Goal: Task Accomplishment & Management: Complete application form

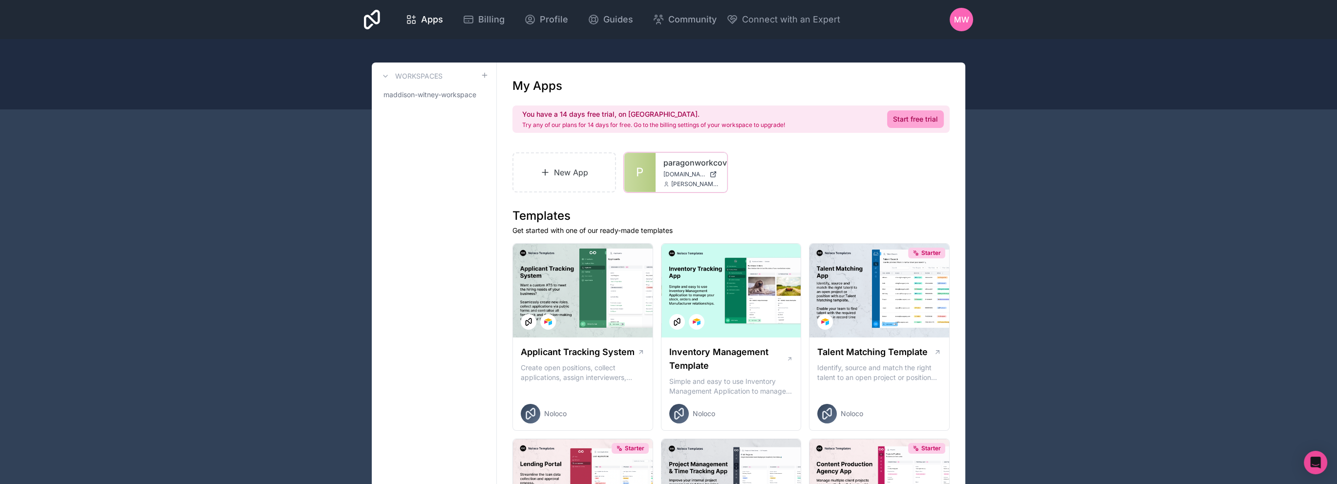
click at [0, 0] on icon at bounding box center [0, 0] width 0 height 0
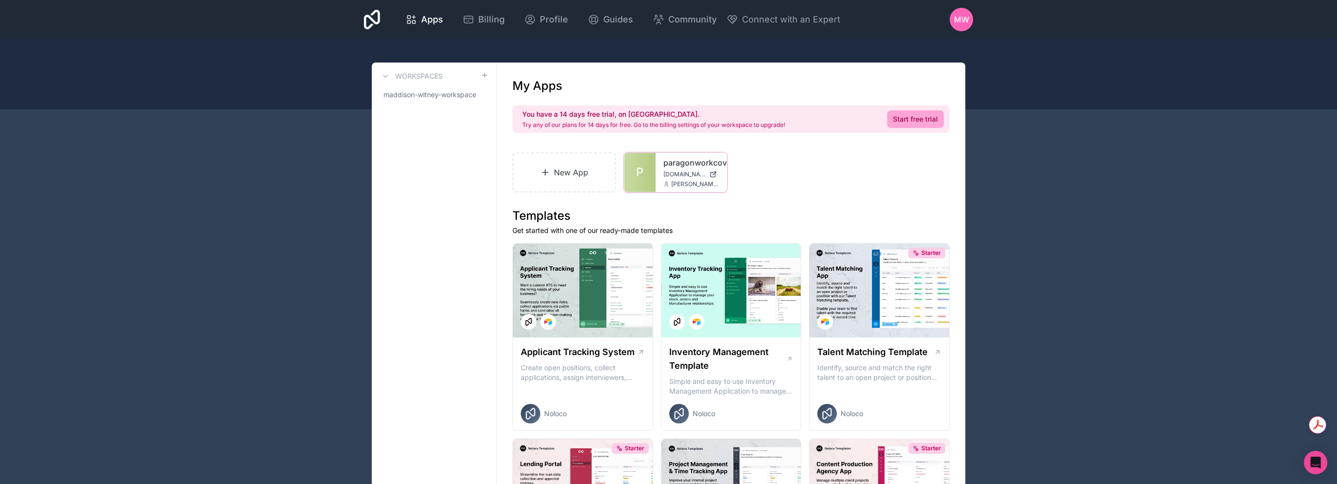
click at [0, 0] on icon at bounding box center [0, 0] width 0 height 0
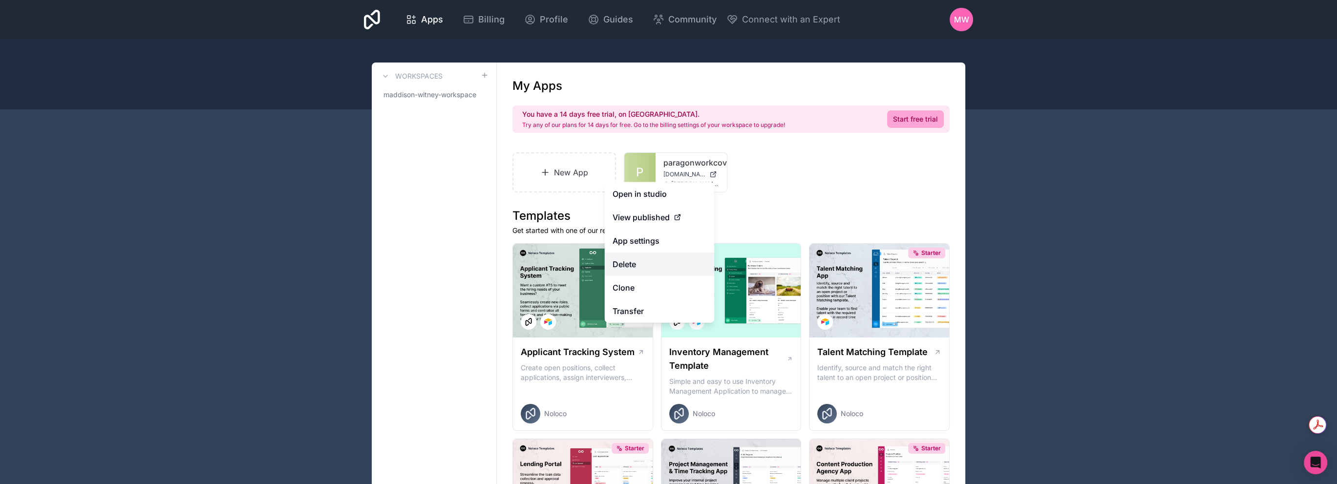
click at [639, 271] on button "Delete" at bounding box center [659, 264] width 109 height 23
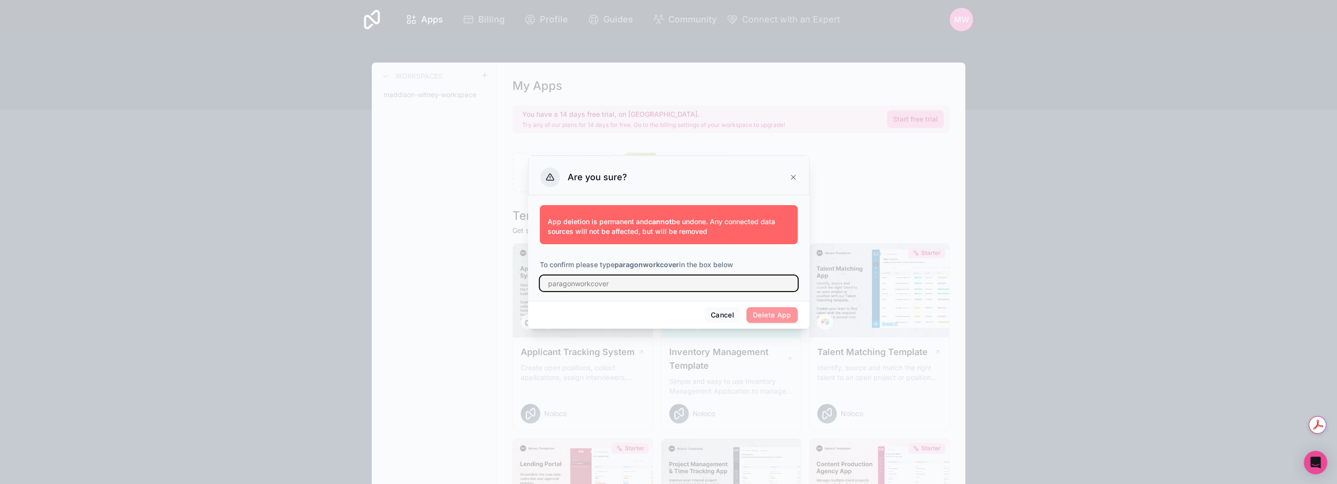
click at [617, 280] on input "text" at bounding box center [669, 284] width 258 height 16
click at [766, 315] on span "Delete App" at bounding box center [772, 315] width 51 height 16
click at [608, 222] on p "App deletion is permanent and cannot be undone. Any connected data sources will…" at bounding box center [669, 227] width 242 height 20
click at [578, 182] on h3 "Are you sure?" at bounding box center [598, 178] width 60 height 12
click at [628, 284] on input "text" at bounding box center [669, 284] width 258 height 16
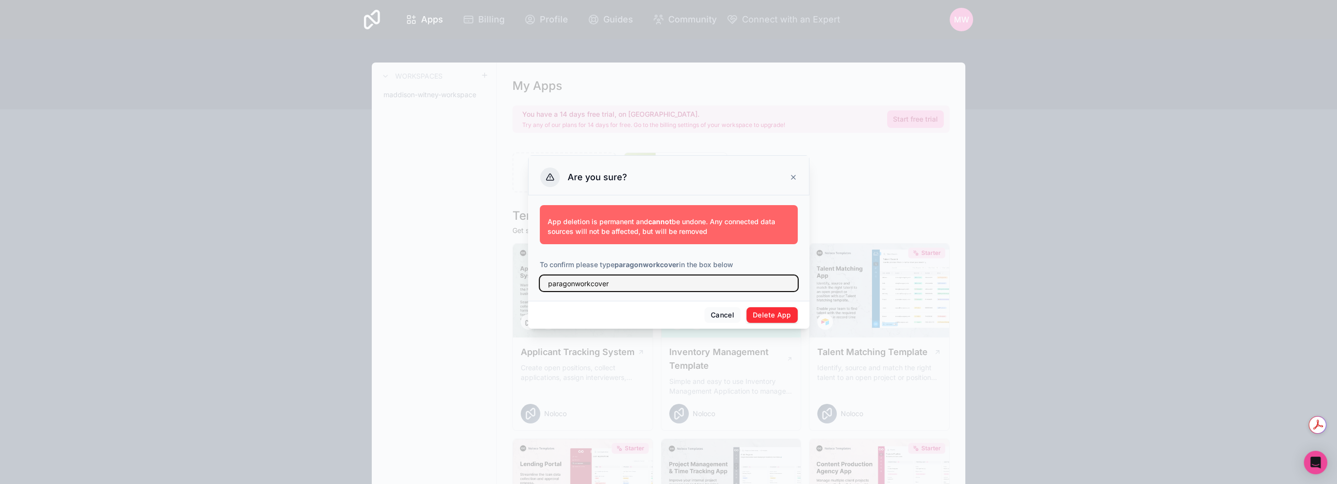
type input "paragonworkcover"
click at [760, 310] on button "Delete App" at bounding box center [772, 315] width 51 height 16
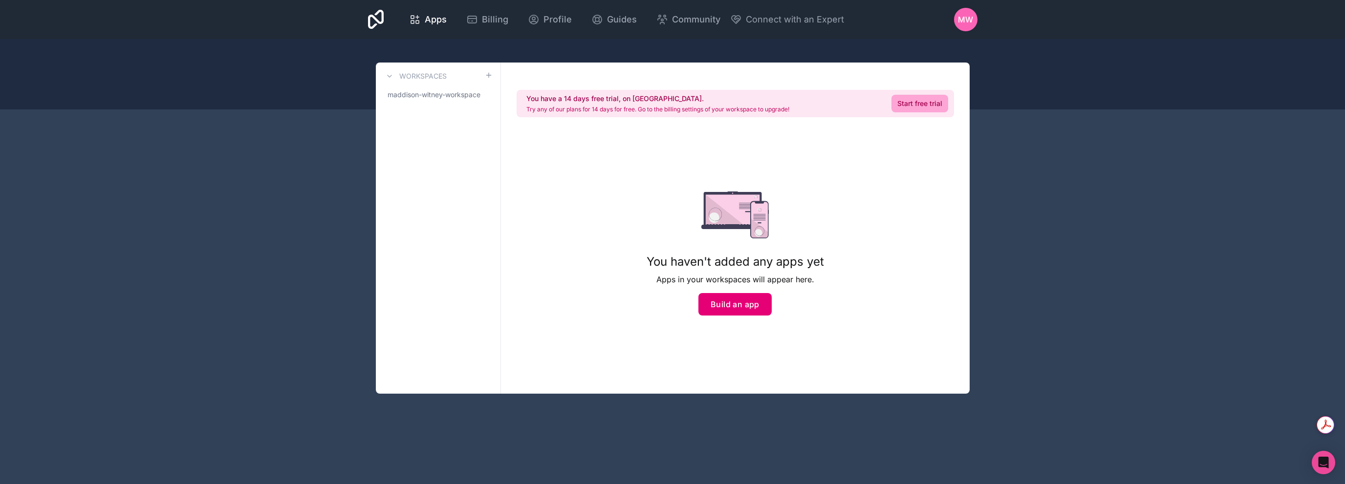
click at [743, 306] on button "Build an app" at bounding box center [734, 304] width 73 height 22
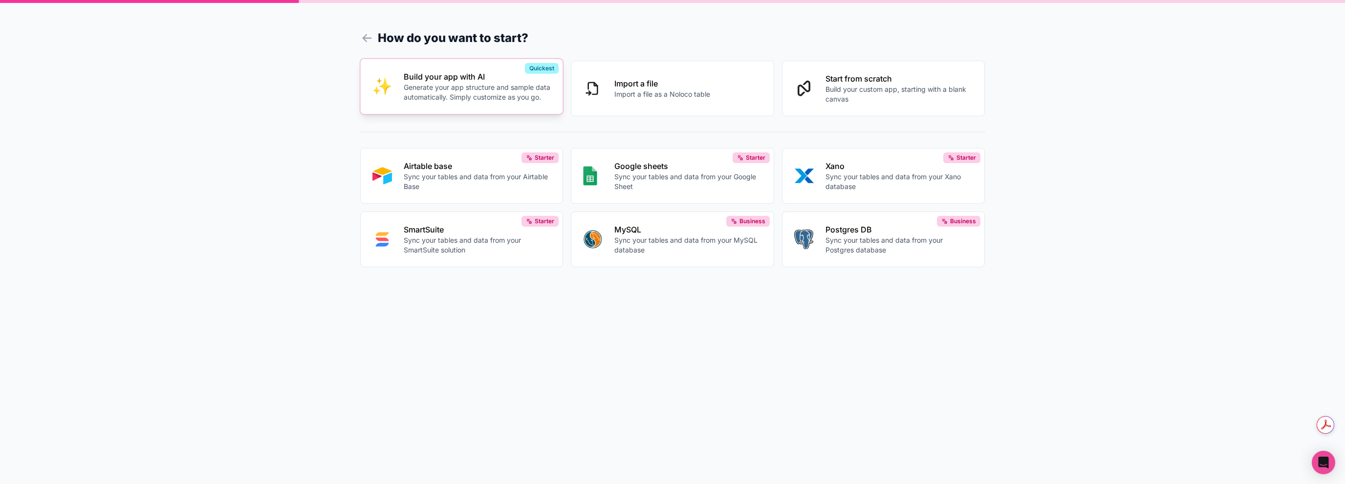
click at [504, 100] on p "Generate your app structure and sample data automatically. Simply customize as …" at bounding box center [478, 93] width 148 height 20
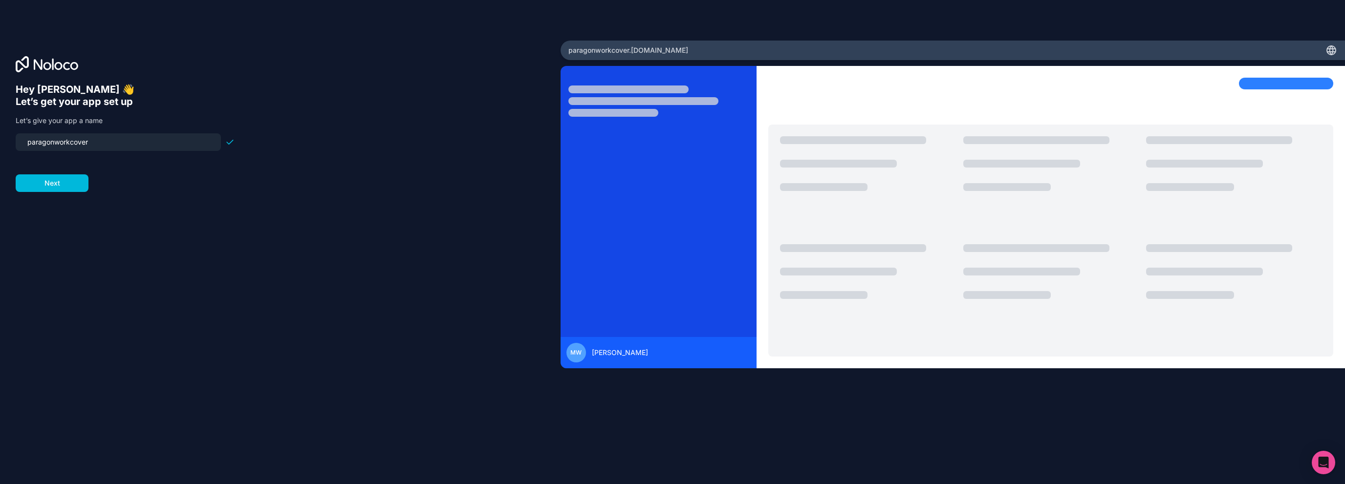
click at [139, 146] on input "paragonworkcover" at bounding box center [119, 142] width 194 height 14
type input "paragonworkcover"
click at [78, 181] on button "Next" at bounding box center [52, 183] width 73 height 18
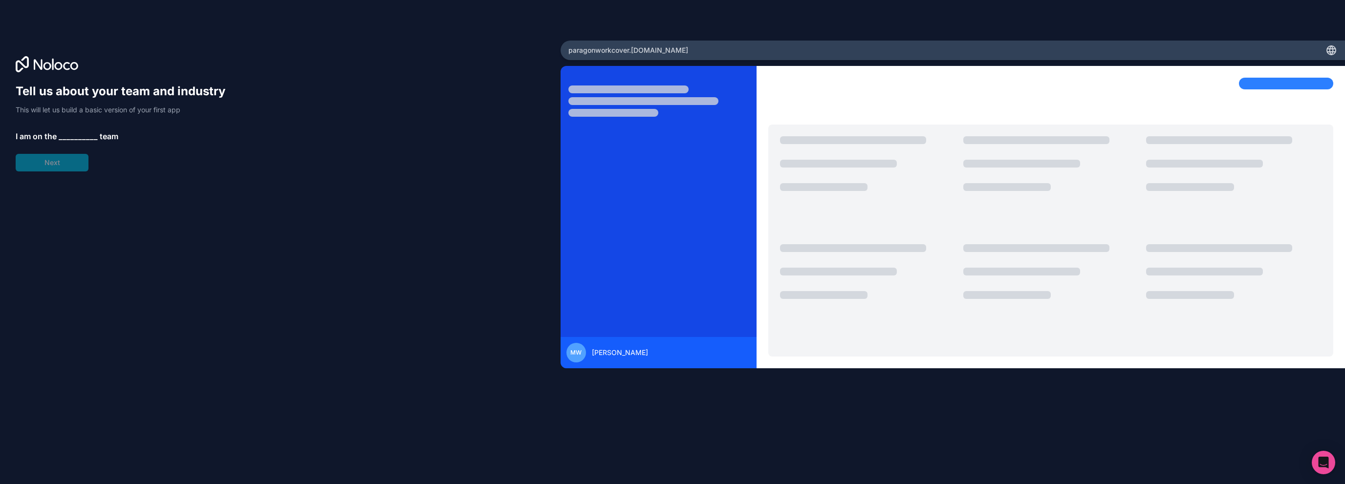
click at [78, 134] on span "__________" at bounding box center [78, 136] width 39 height 12
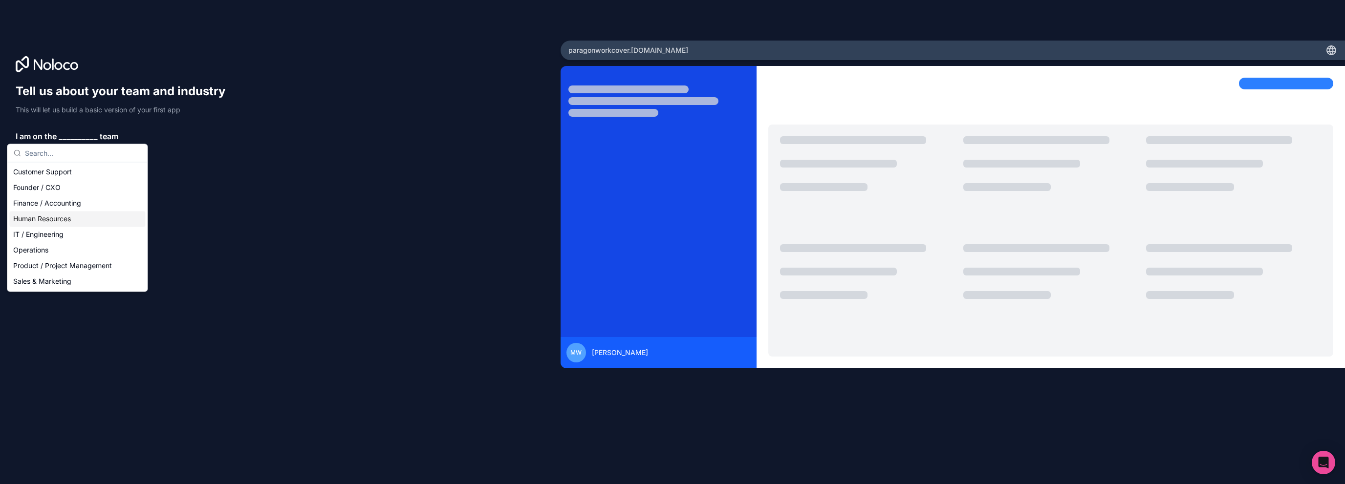
click at [79, 220] on div "Human Resources" at bounding box center [77, 219] width 136 height 16
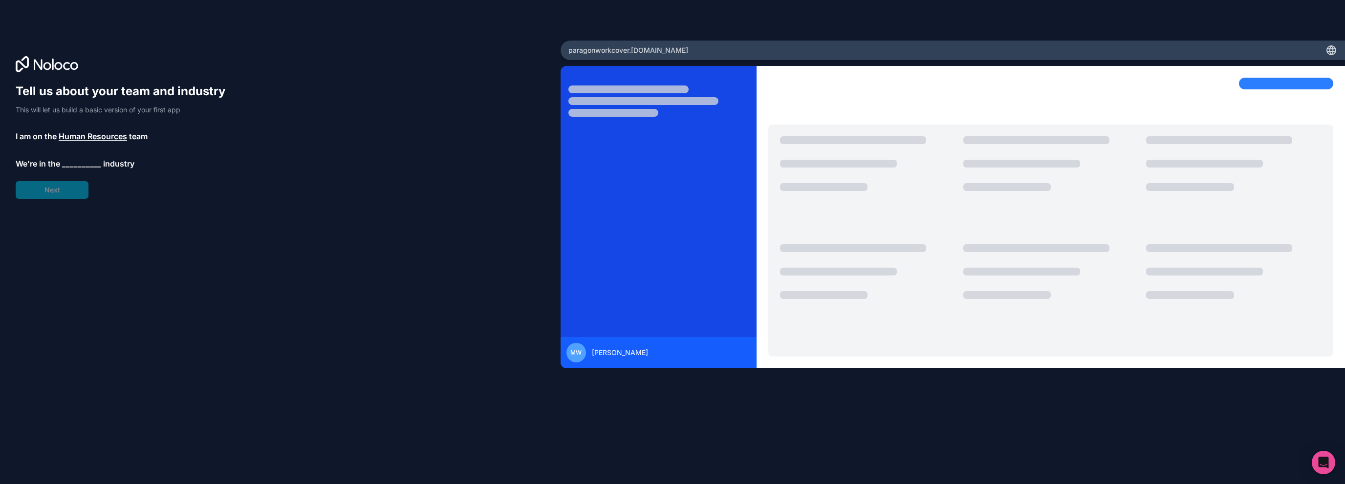
click at [77, 159] on span "__________" at bounding box center [81, 164] width 39 height 12
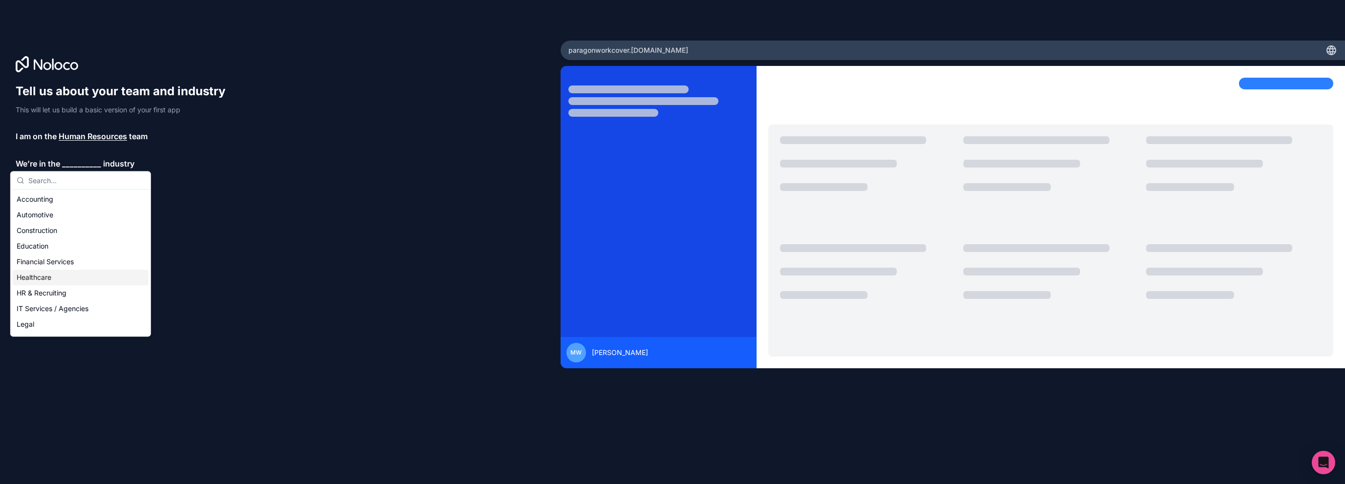
click at [67, 277] on div "Healthcare" at bounding box center [81, 278] width 136 height 16
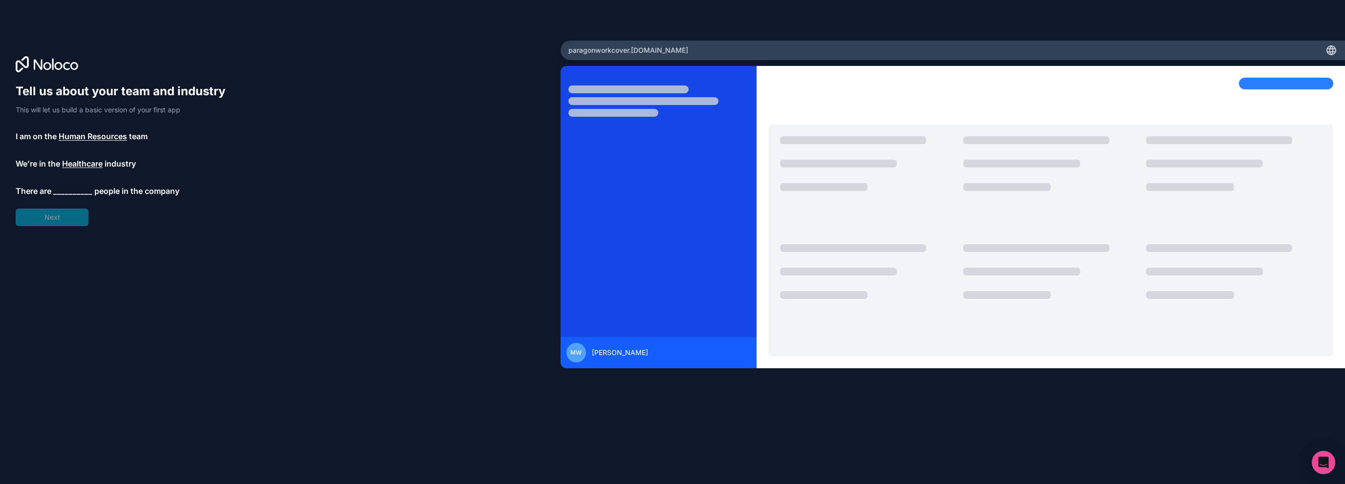
click at [66, 194] on span "__________" at bounding box center [72, 191] width 39 height 12
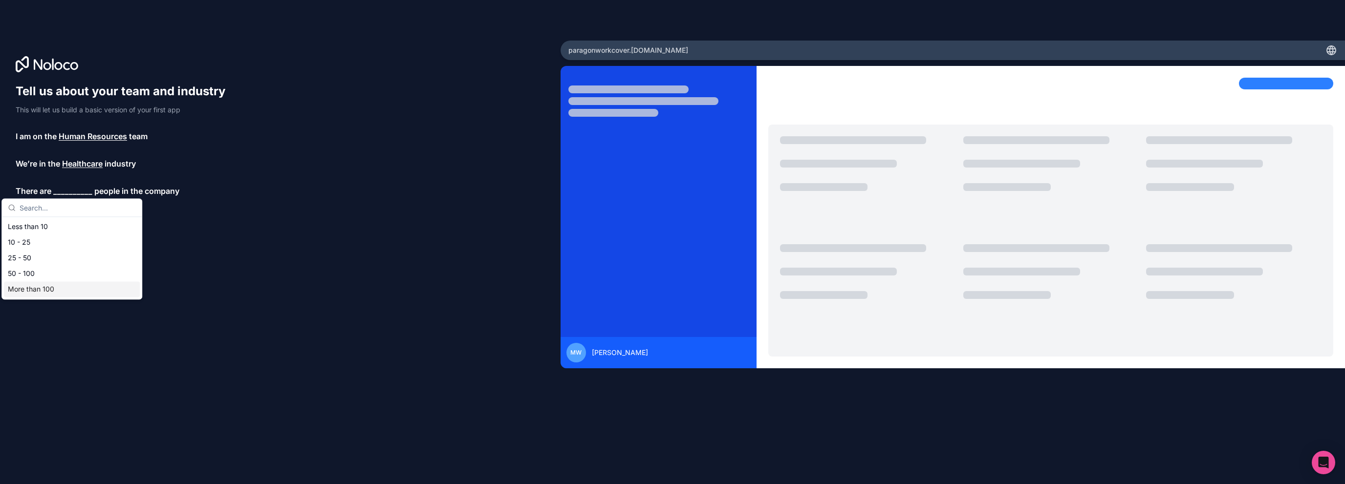
click at [34, 291] on div "More than 100" at bounding box center [72, 289] width 136 height 16
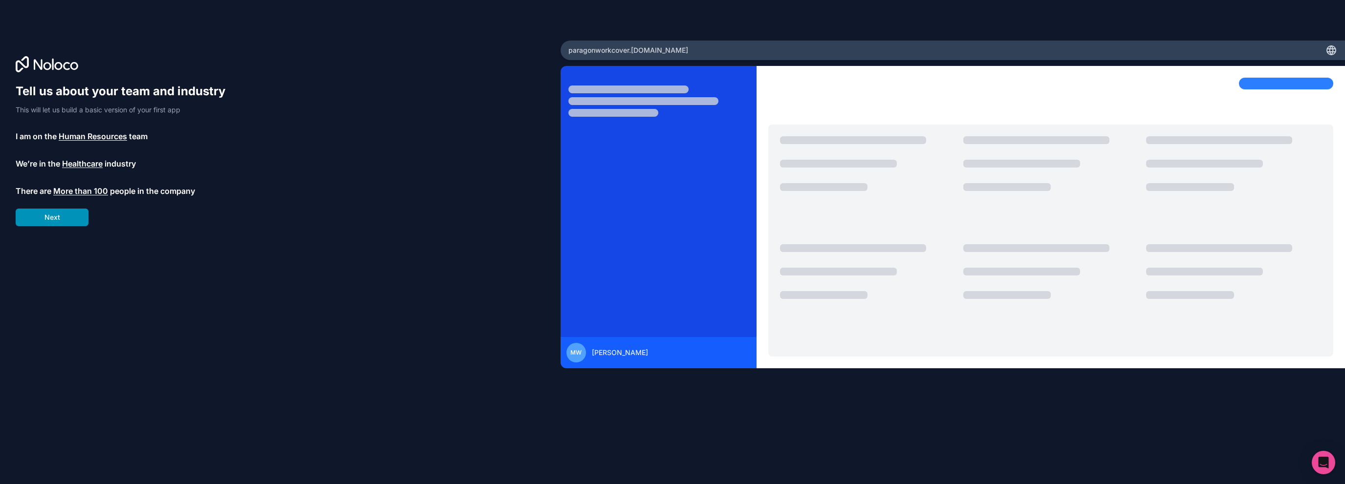
click at [63, 215] on button "Next" at bounding box center [52, 218] width 73 height 18
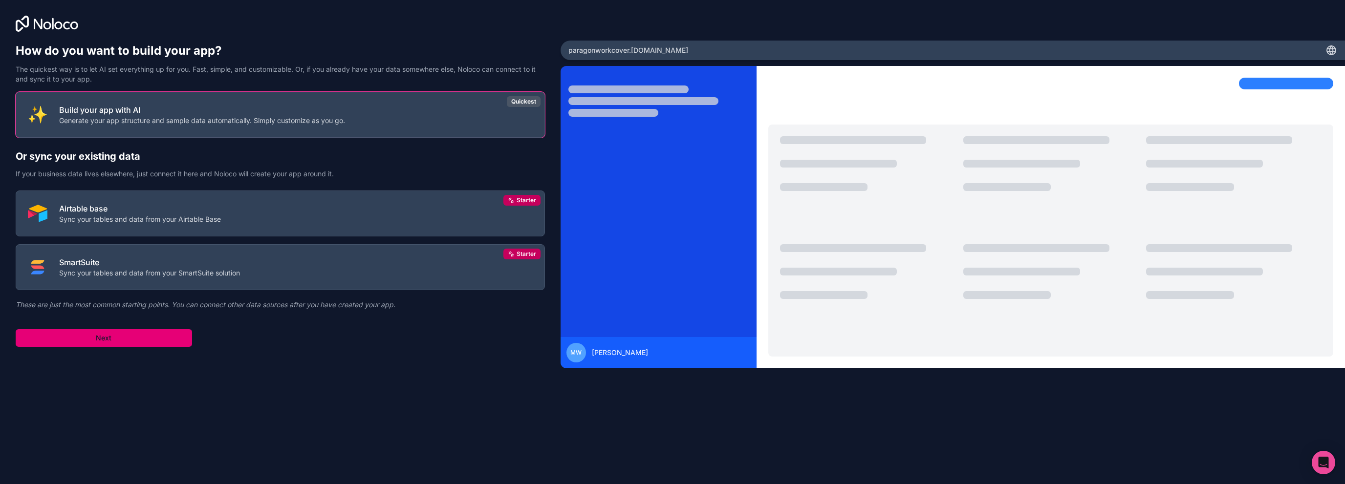
click at [121, 336] on button "Next" at bounding box center [104, 338] width 176 height 18
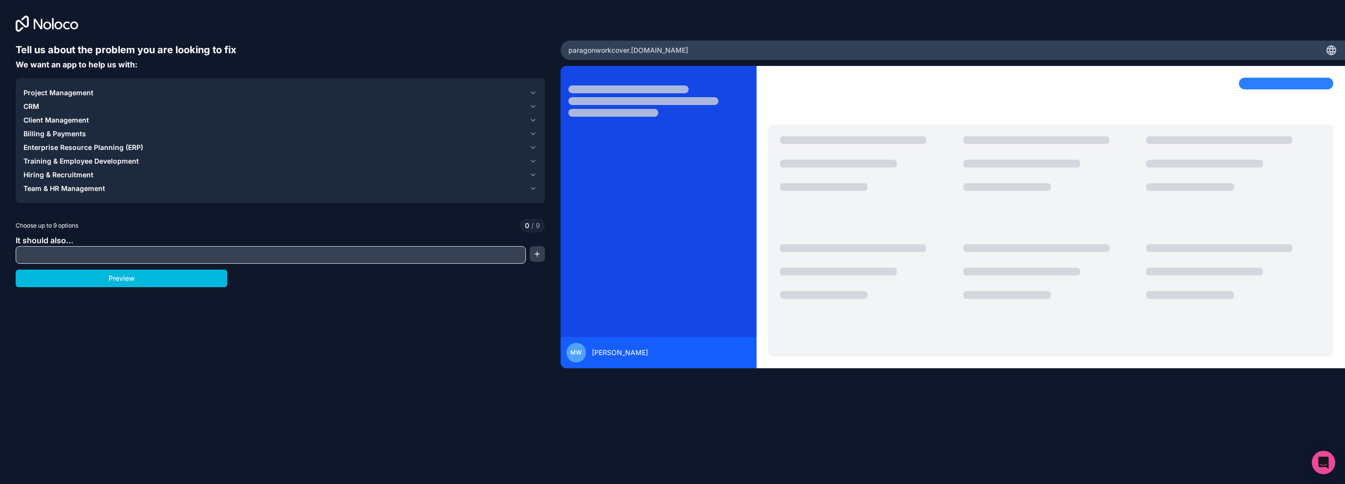
click at [236, 250] on input "text" at bounding box center [270, 255] width 505 height 14
type input "WorkCover Claims"
click at [532, 254] on button "button" at bounding box center [537, 254] width 15 height 16
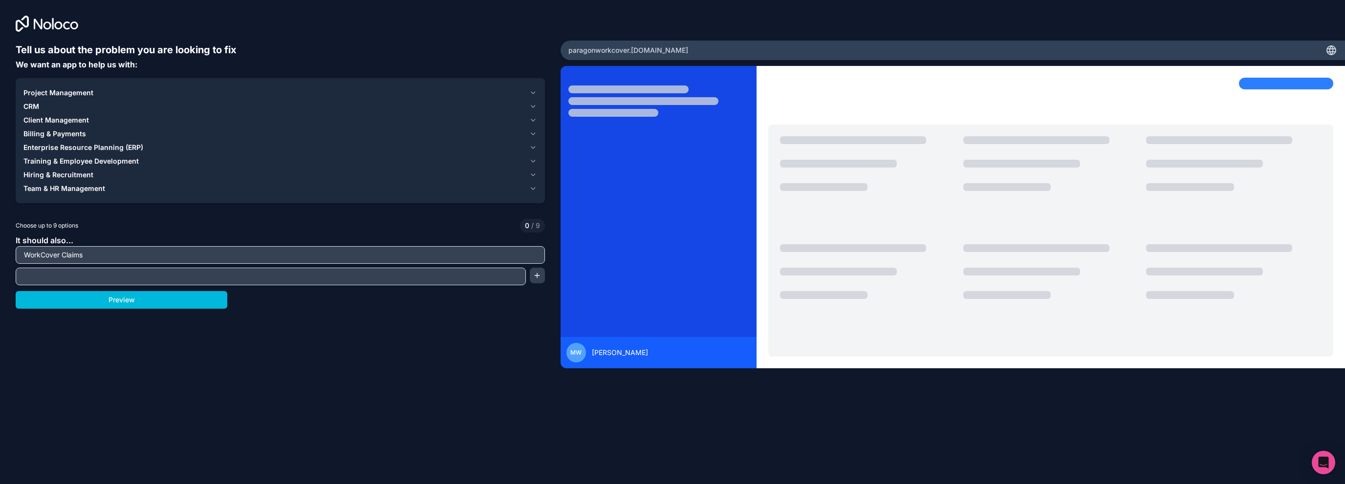
click at [145, 283] on input "text" at bounding box center [270, 277] width 505 height 14
type input "T"
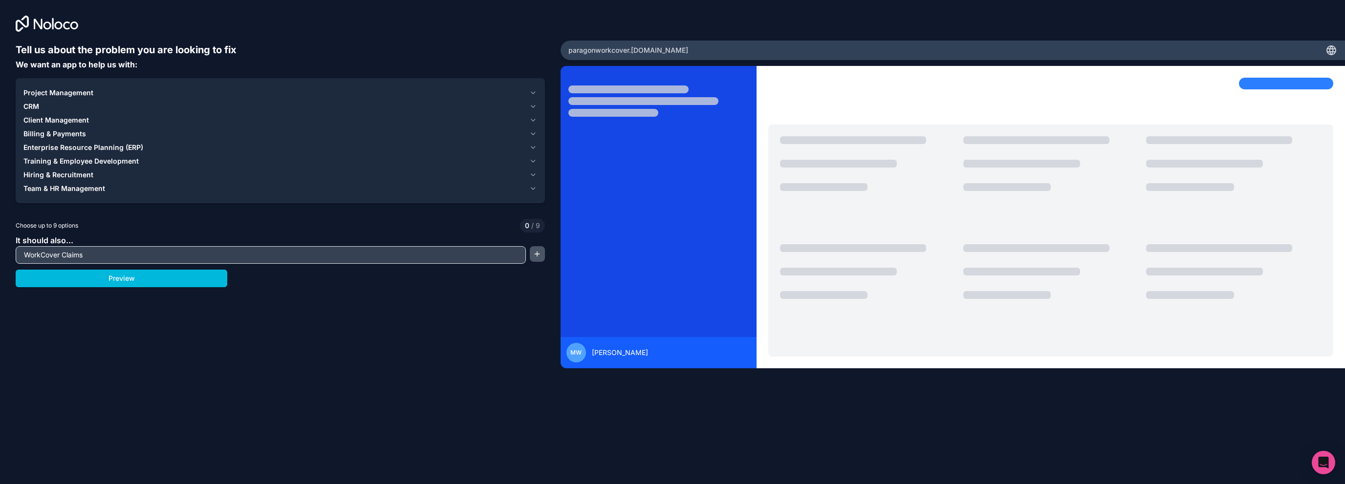
click at [534, 255] on button "button" at bounding box center [537, 254] width 15 height 16
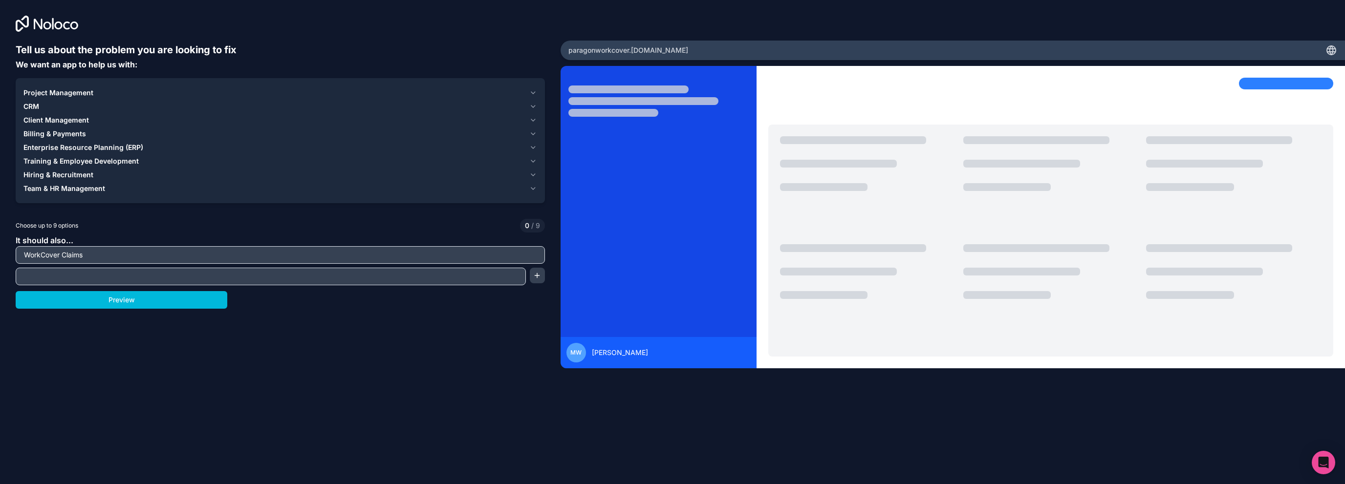
click at [196, 277] on input "text" at bounding box center [270, 277] width 505 height 14
click at [23, 276] on input "Tasks" at bounding box center [270, 277] width 505 height 14
type input "WorkCover Tasks"
click at [537, 275] on button "button" at bounding box center [537, 276] width 15 height 16
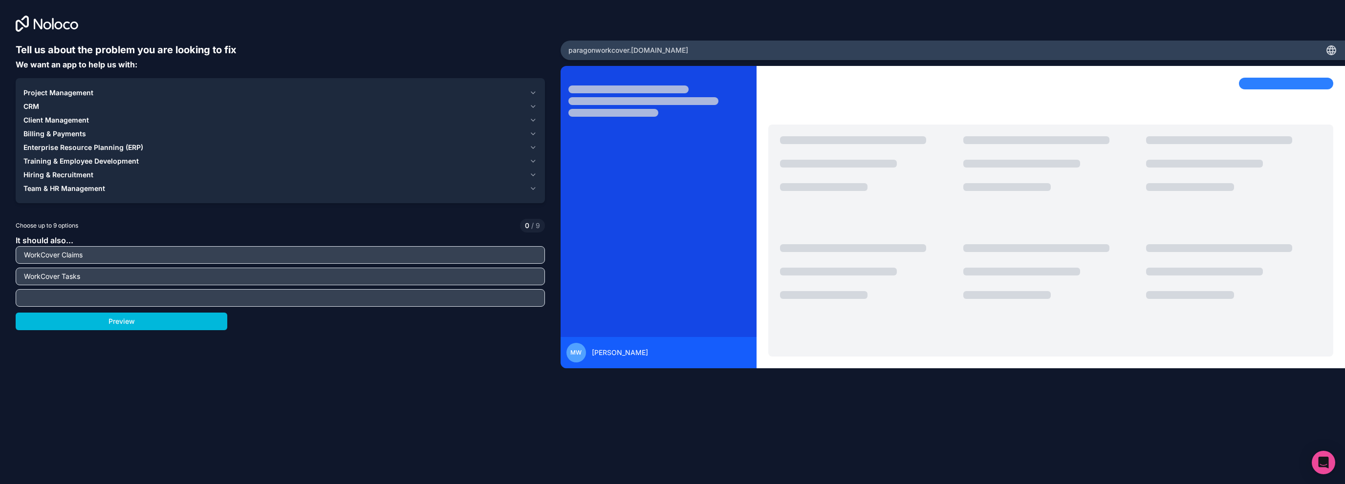
click at [266, 290] on div at bounding box center [280, 298] width 529 height 18
click at [264, 293] on input "text" at bounding box center [280, 298] width 524 height 14
click at [189, 325] on button "Preview" at bounding box center [122, 322] width 212 height 18
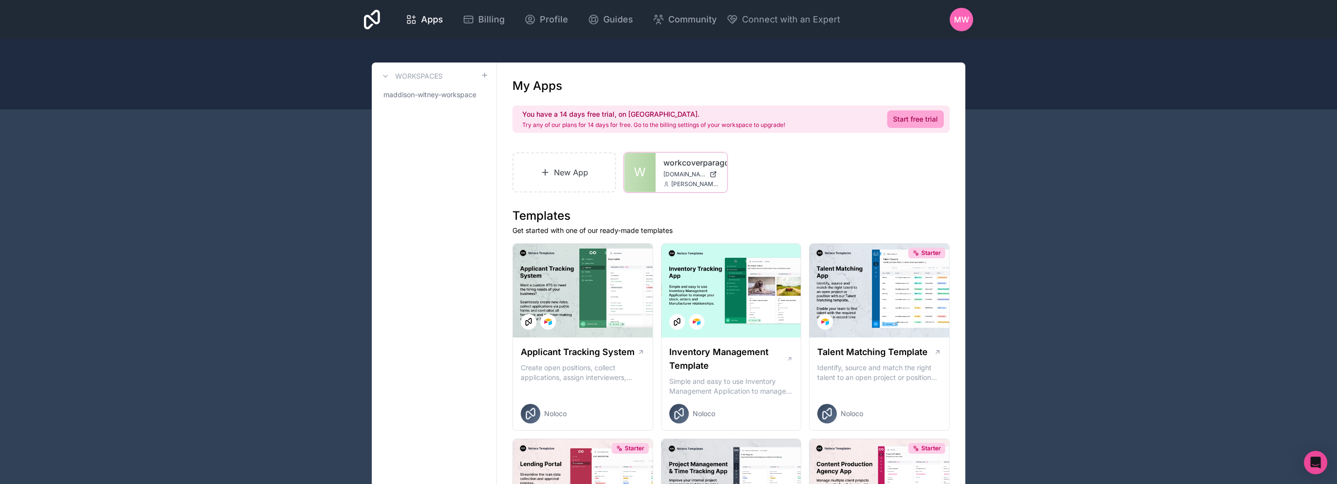
click at [0, 0] on div at bounding box center [0, 0] width 0 height 0
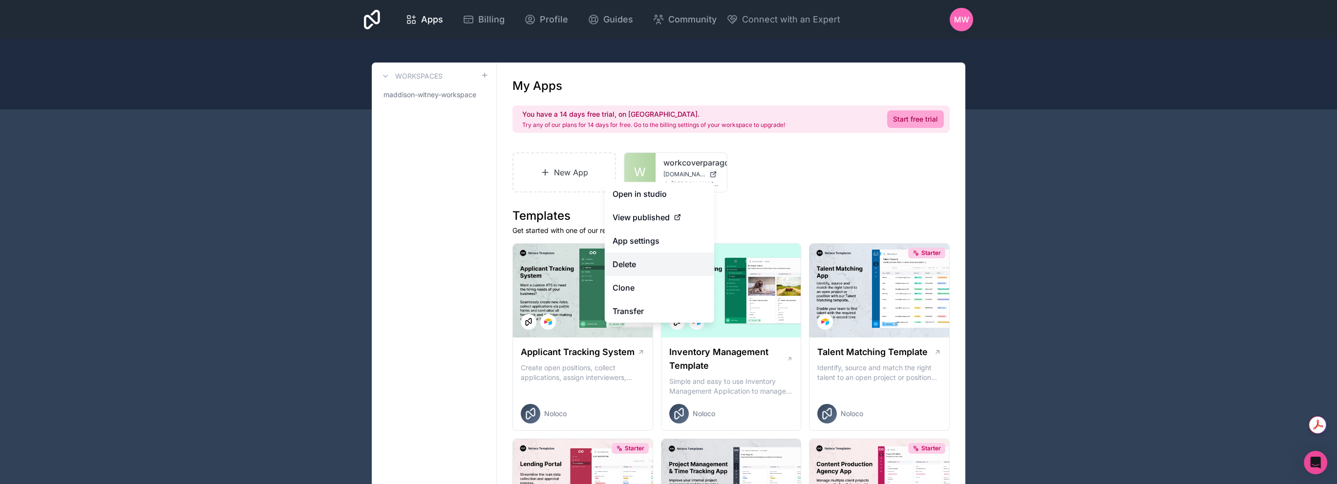
click at [643, 264] on button "Delete" at bounding box center [659, 264] width 109 height 23
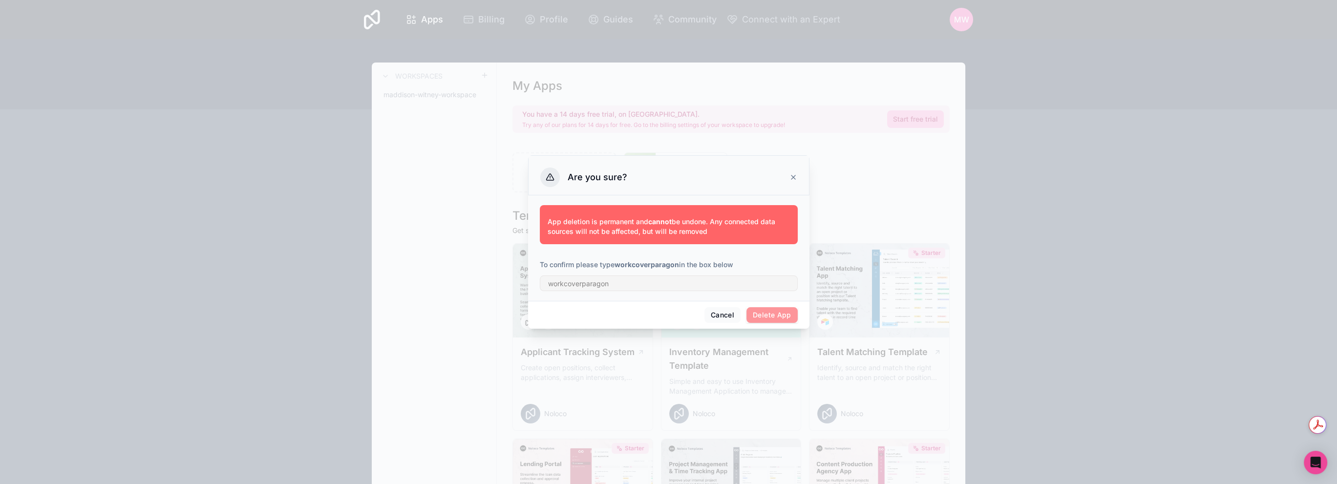
click at [772, 311] on span "Delete App" at bounding box center [772, 315] width 51 height 16
click at [659, 287] on input "text" at bounding box center [669, 284] width 258 height 16
type input "workcoverparagon"
click at [783, 312] on button "Delete App" at bounding box center [772, 315] width 51 height 16
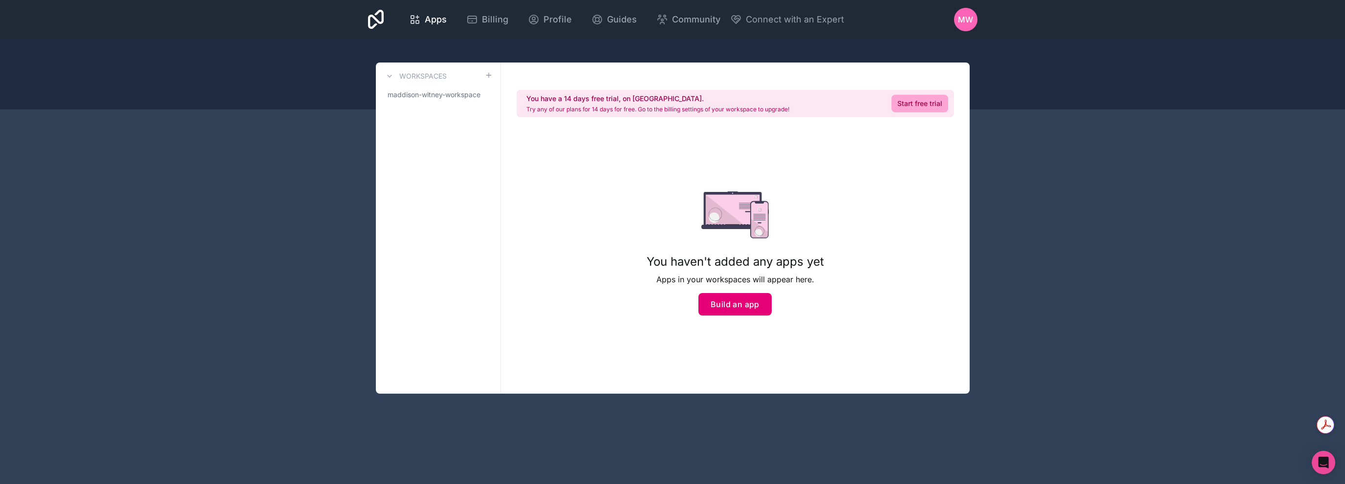
click at [729, 306] on button "Build an app" at bounding box center [734, 304] width 73 height 22
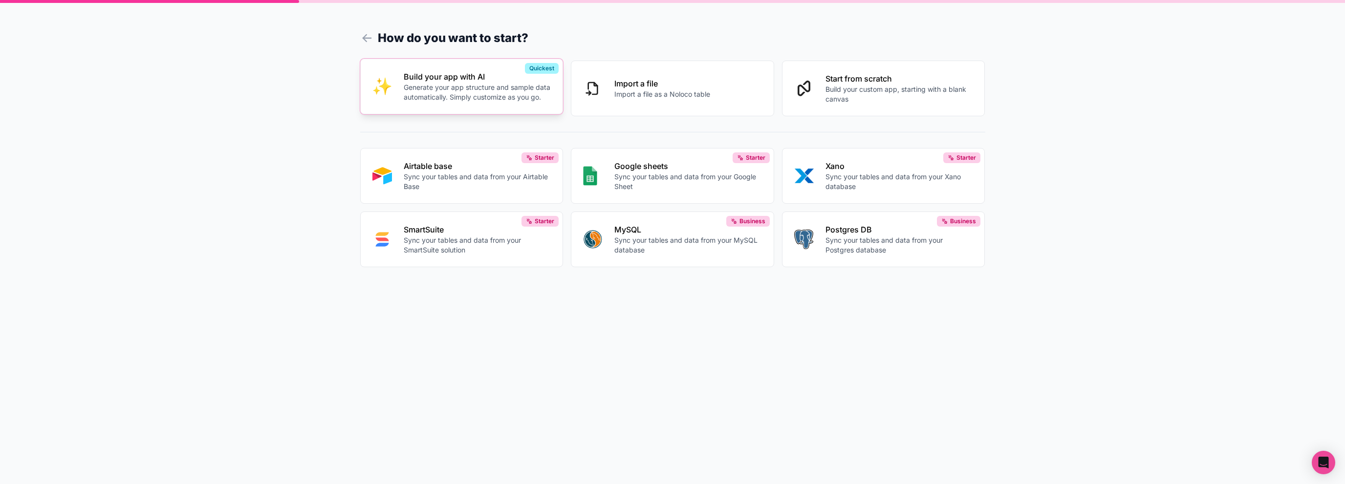
click at [540, 103] on button "Build your app with AI Generate your app structure and sample data automaticall…" at bounding box center [461, 87] width 203 height 56
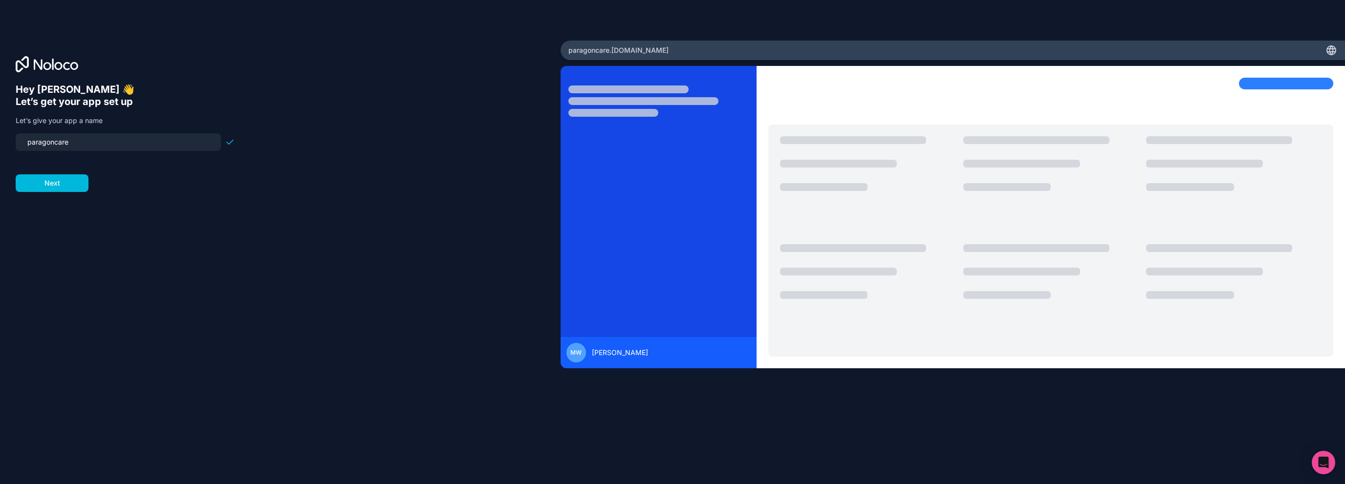
click at [151, 142] on input "paragoncare" at bounding box center [119, 142] width 194 height 14
drag, startPoint x: 127, startPoint y: 143, endPoint x: 55, endPoint y: 149, distance: 72.1
click at [55, 149] on div "paragoncare" at bounding box center [118, 142] width 205 height 18
type input "paragonworkcover"
click at [65, 189] on button "Next" at bounding box center [52, 183] width 73 height 18
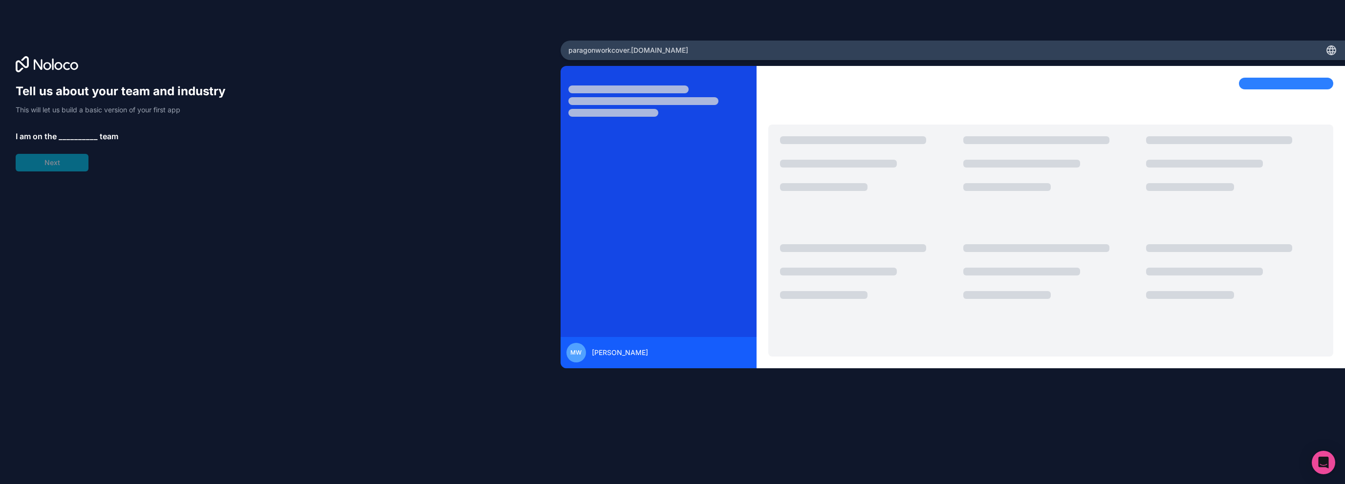
click at [68, 132] on span "__________" at bounding box center [78, 136] width 39 height 12
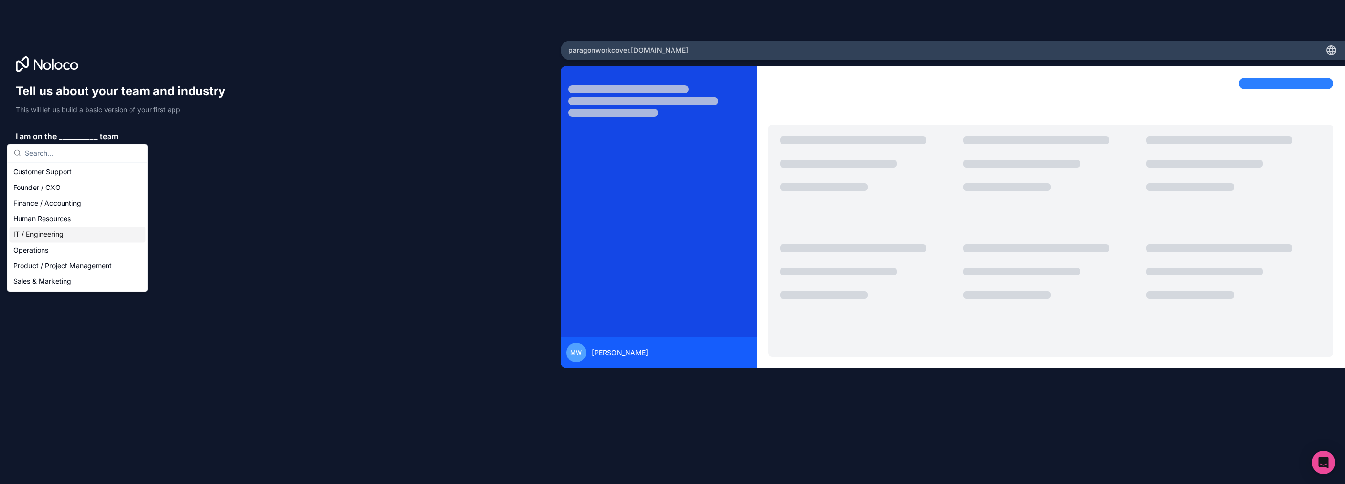
click at [49, 220] on div "Human Resources" at bounding box center [77, 219] width 136 height 16
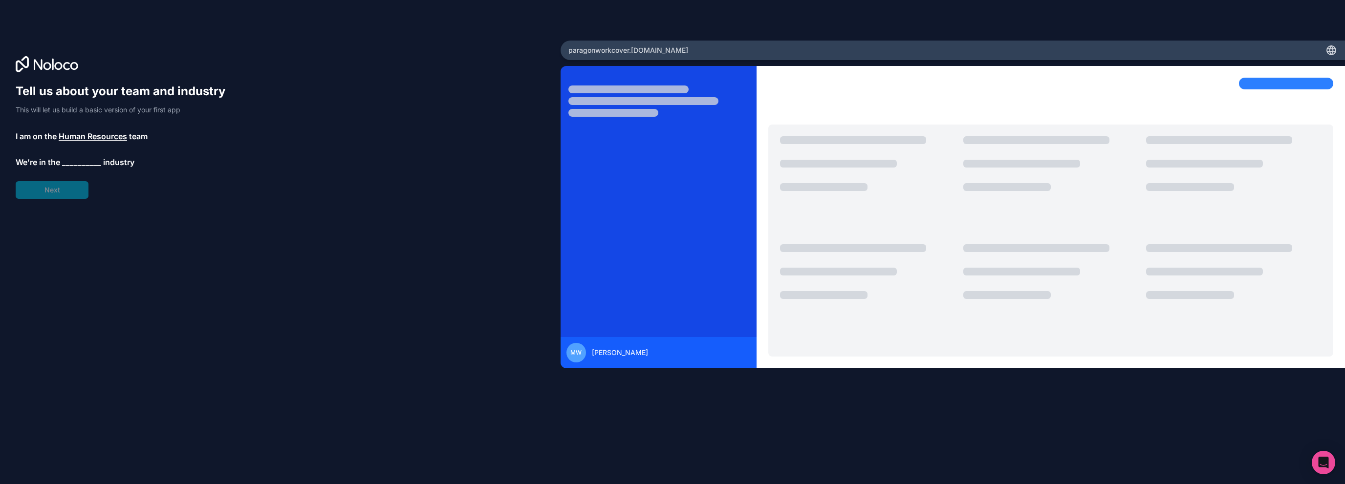
click at [77, 161] on span "__________" at bounding box center [81, 162] width 39 height 12
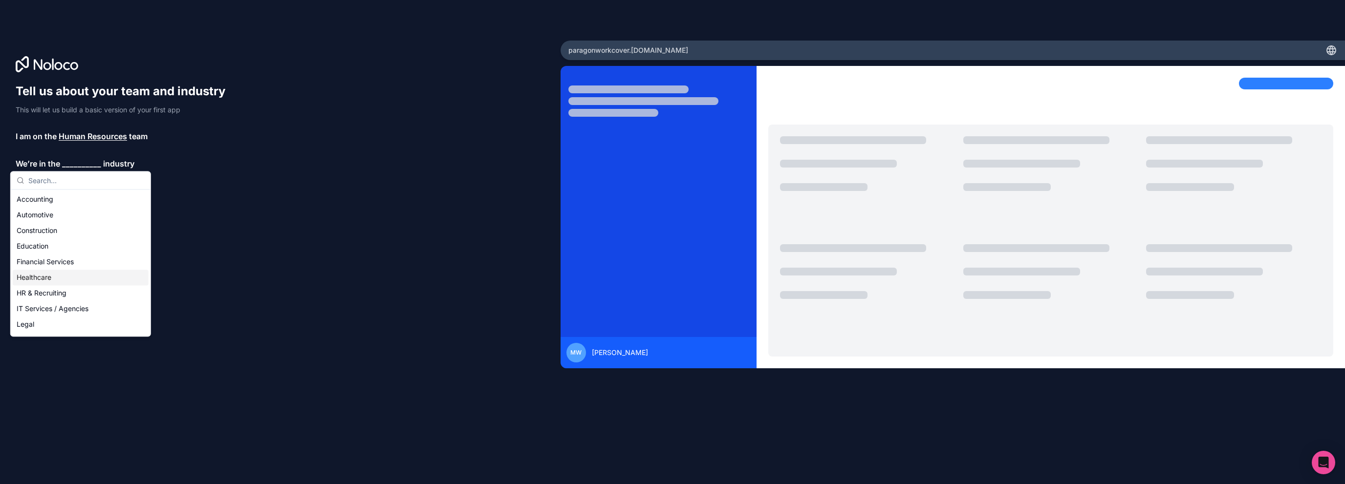
click at [43, 280] on div "Healthcare" at bounding box center [81, 278] width 136 height 16
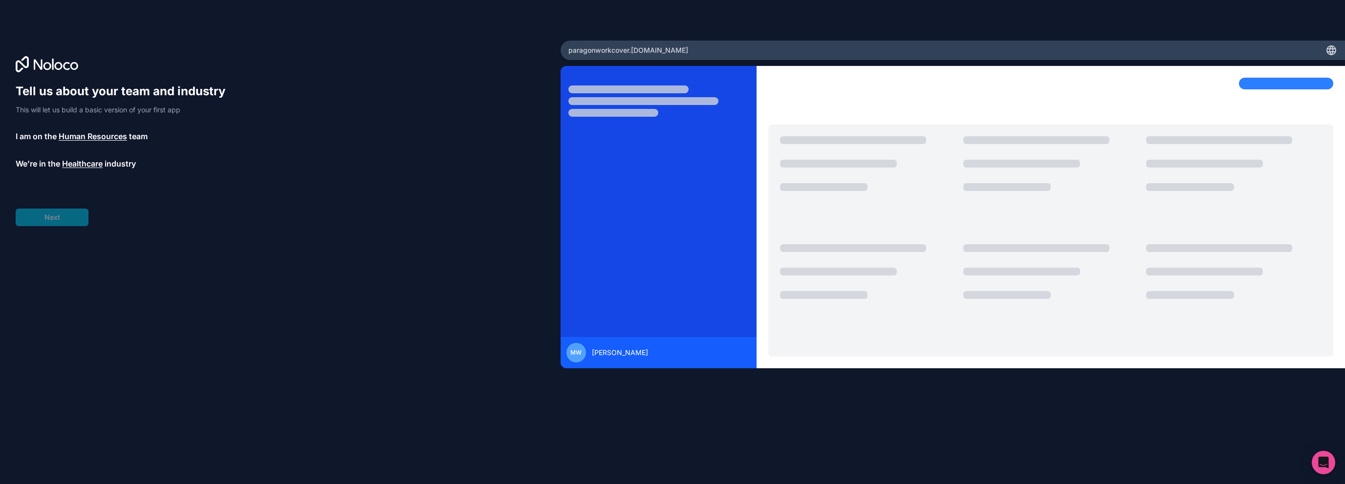
click at [80, 195] on span "__________" at bounding box center [72, 191] width 39 height 12
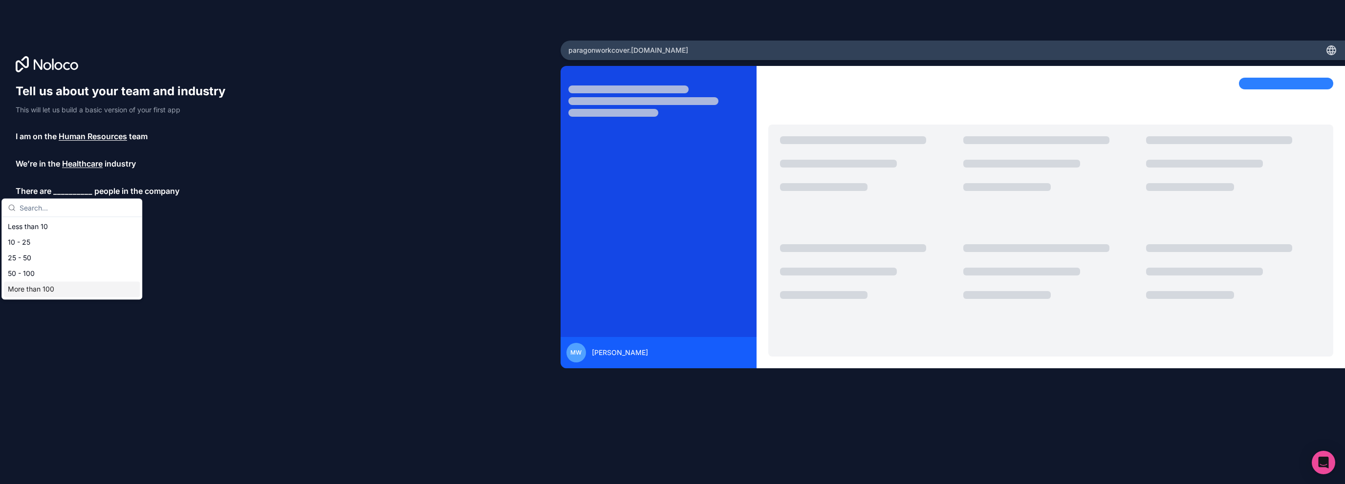
click at [31, 288] on div "More than 100" at bounding box center [72, 289] width 136 height 16
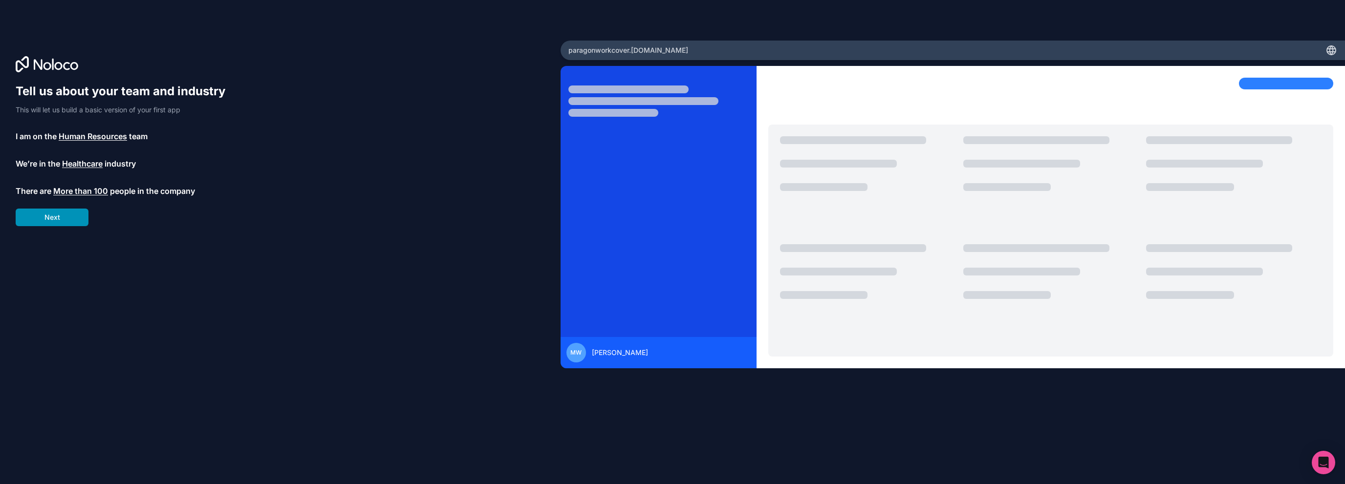
click at [60, 222] on button "Next" at bounding box center [52, 218] width 73 height 18
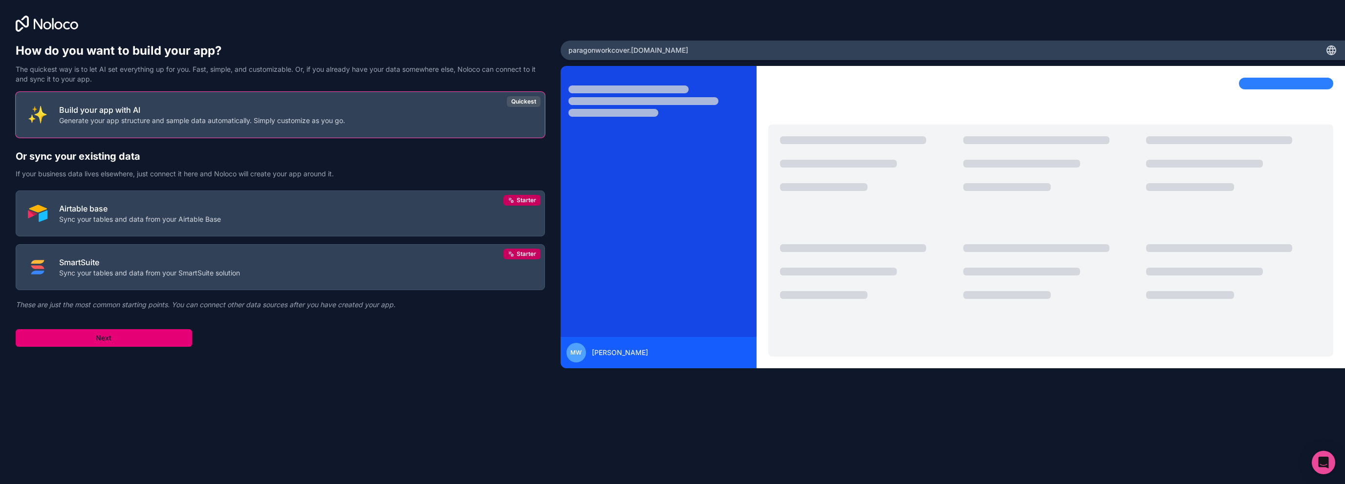
click at [156, 332] on button "Next" at bounding box center [104, 338] width 176 height 18
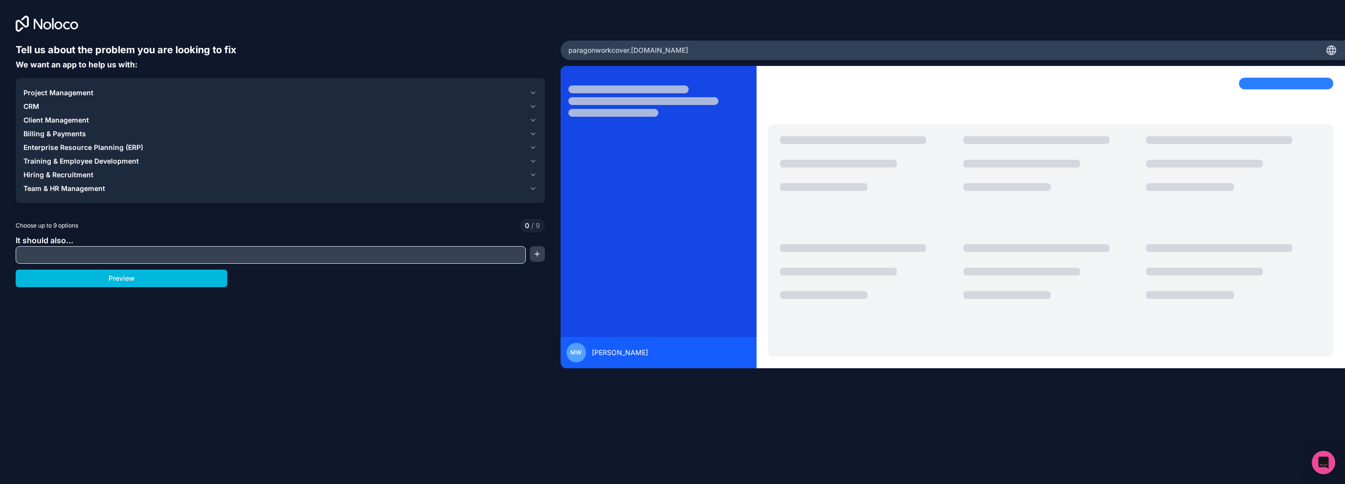
click at [83, 250] on input "text" at bounding box center [270, 255] width 505 height 14
type input "WorkCover Claims List"
click at [541, 256] on button "button" at bounding box center [537, 254] width 15 height 16
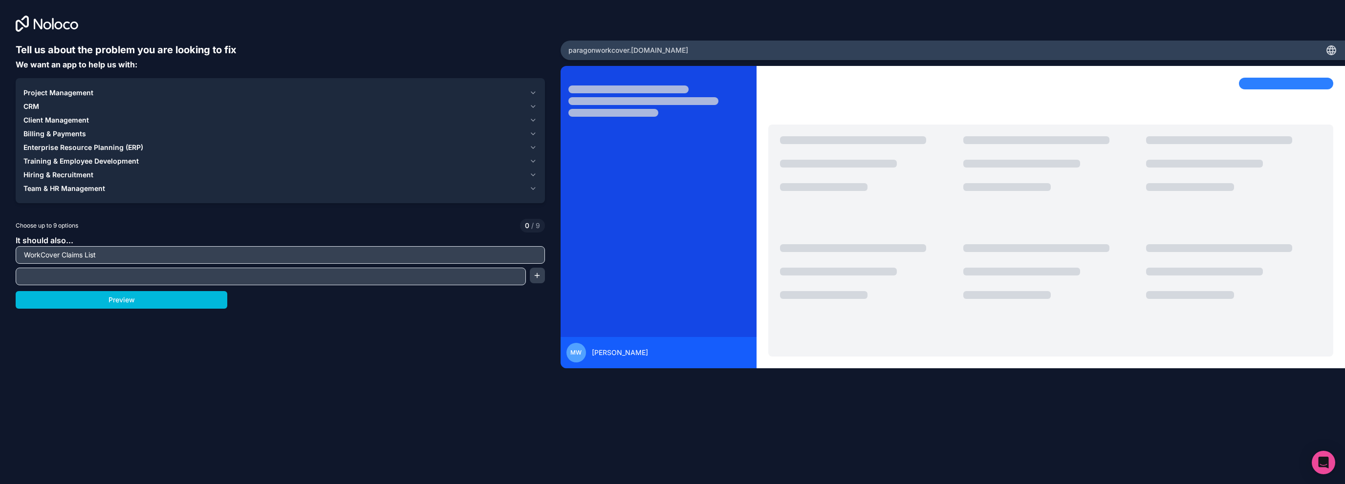
click at [210, 275] on input "text" at bounding box center [270, 277] width 505 height 14
type input "T"
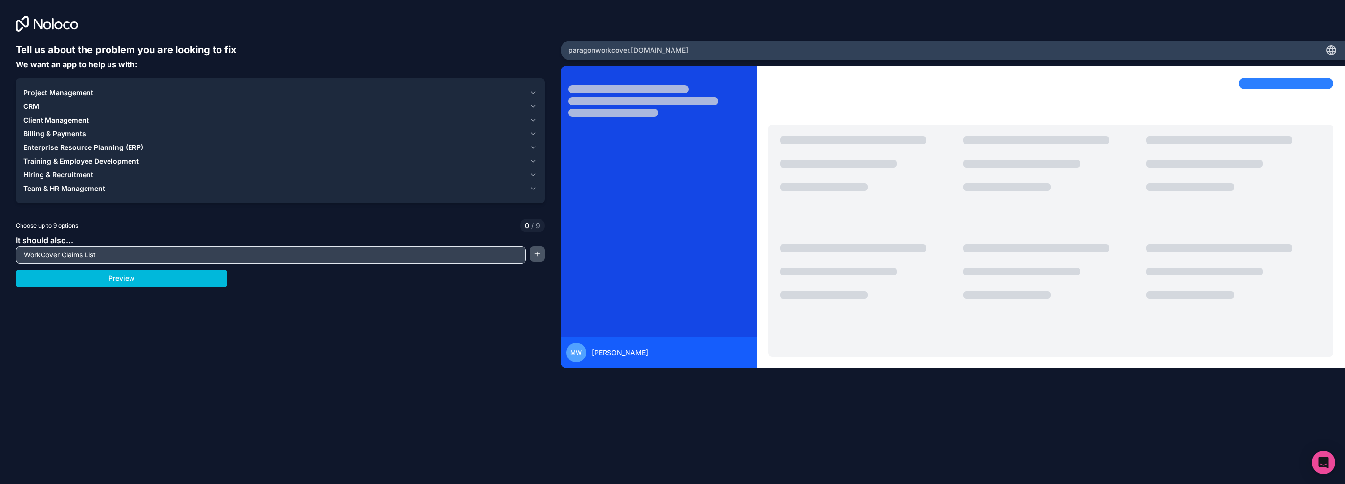
drag, startPoint x: 531, startPoint y: 252, endPoint x: 328, endPoint y: 260, distance: 203.0
click at [531, 253] on button "button" at bounding box center [537, 254] width 15 height 16
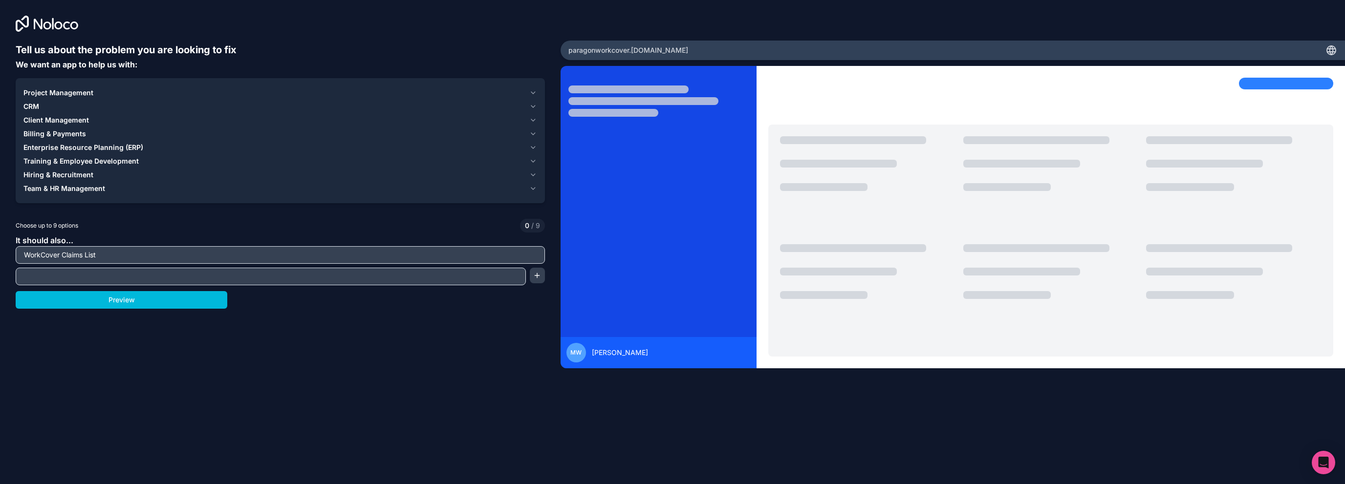
click at [206, 270] on input "text" at bounding box center [270, 277] width 505 height 14
type input "WorkCover Tasks"
click at [534, 276] on button "button" at bounding box center [537, 276] width 15 height 16
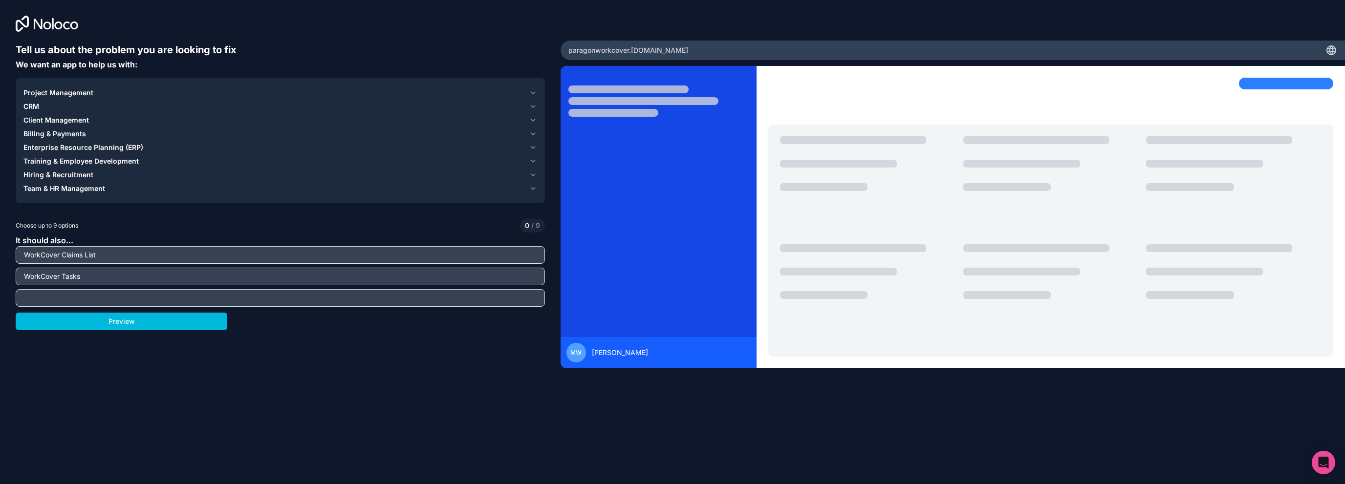
click at [537, 92] on icon "button" at bounding box center [533, 93] width 8 height 8
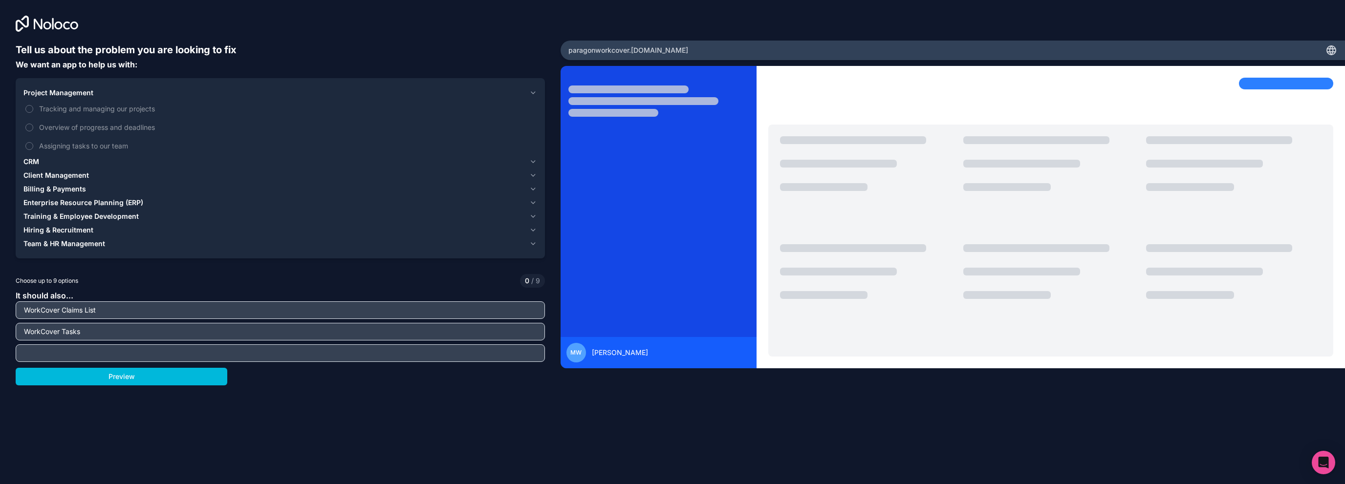
click at [537, 92] on icon "button" at bounding box center [533, 93] width 8 height 8
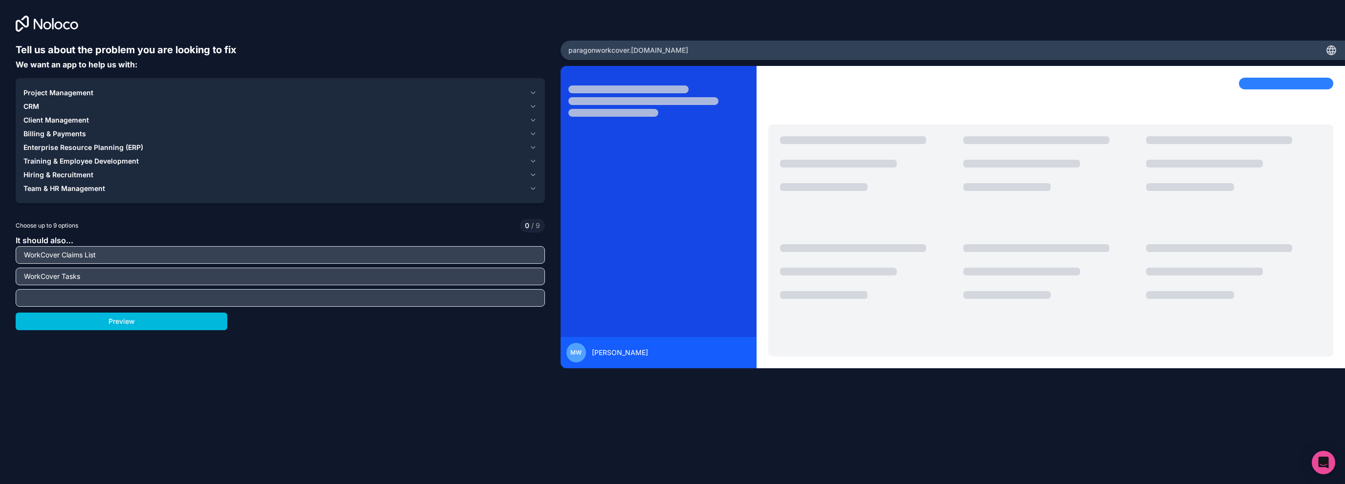
click at [535, 106] on icon "button" at bounding box center [533, 107] width 8 height 8
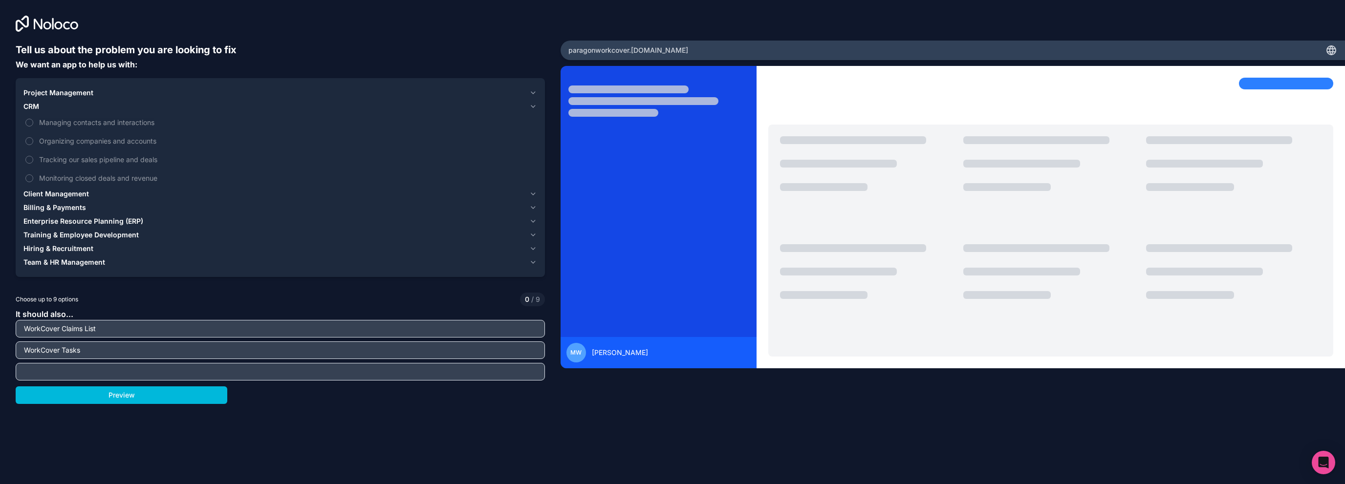
click at [535, 106] on icon "button" at bounding box center [533, 107] width 8 height 8
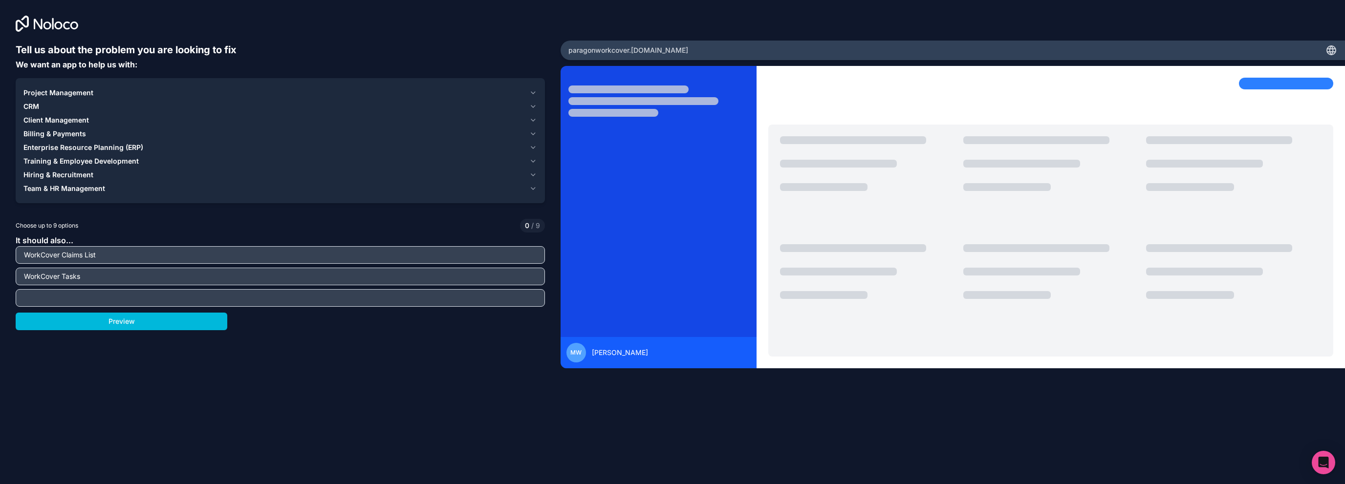
click at [532, 122] on icon "button" at bounding box center [533, 120] width 8 height 8
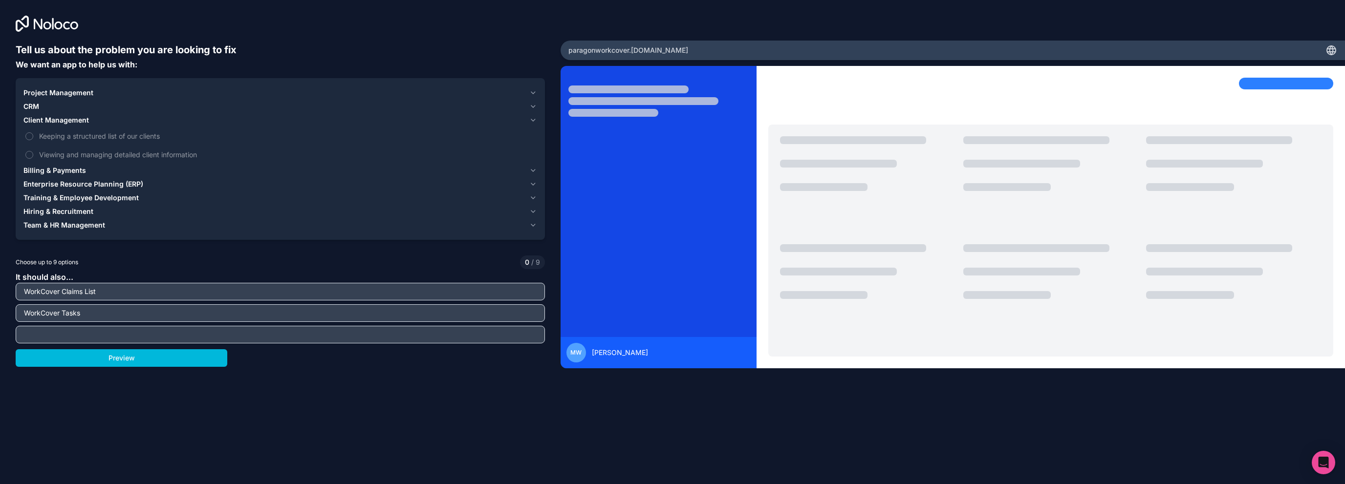
click at [532, 122] on icon "button" at bounding box center [533, 120] width 8 height 8
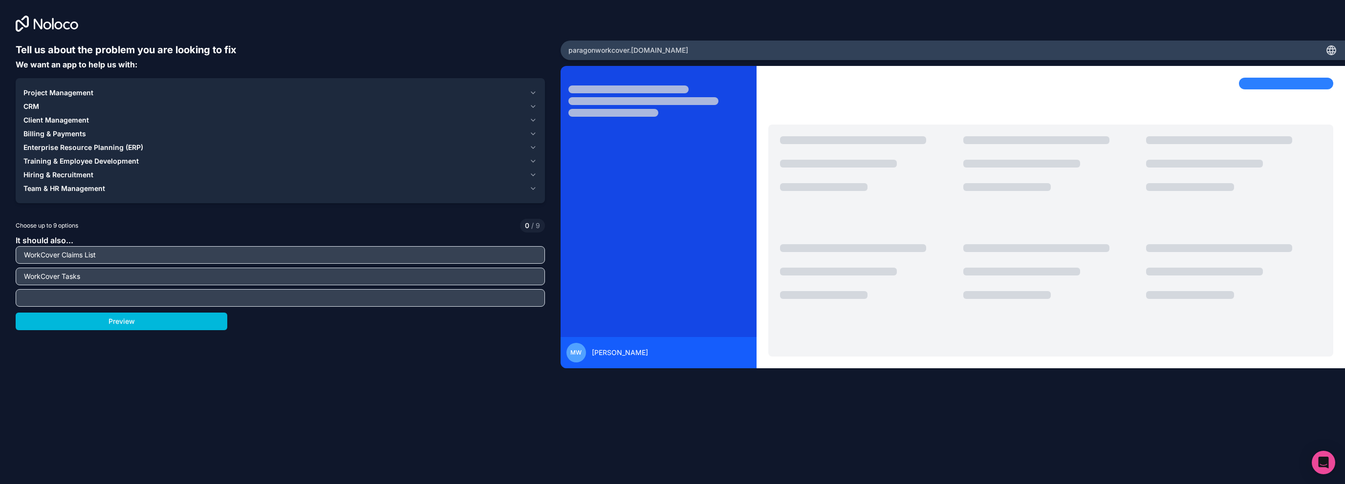
click at [533, 135] on icon "button" at bounding box center [533, 134] width 8 height 8
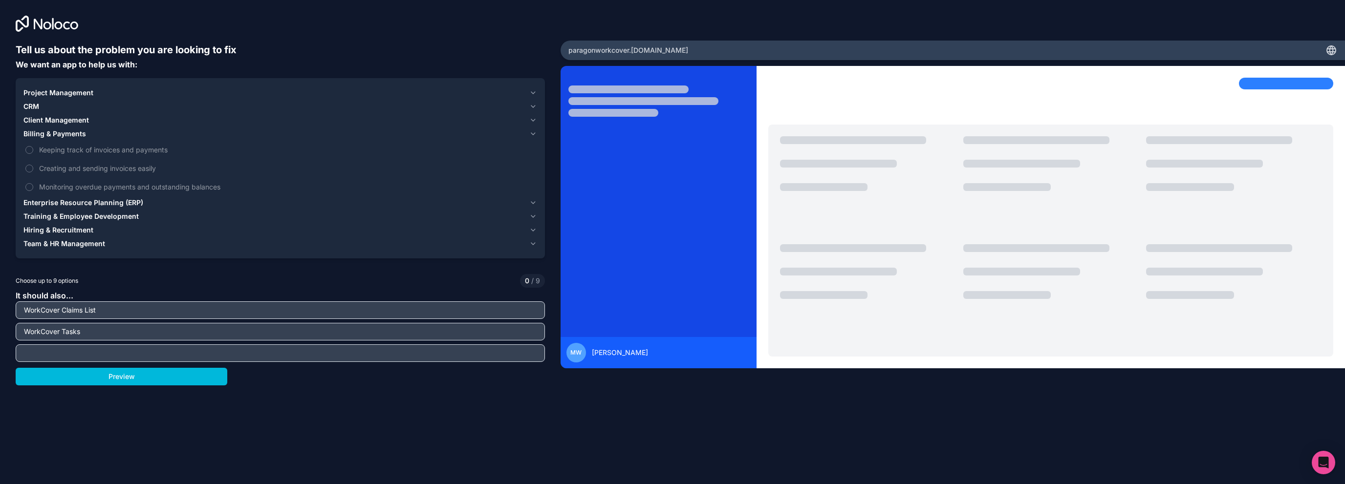
click at [533, 134] on icon "button" at bounding box center [533, 134] width 4 height 2
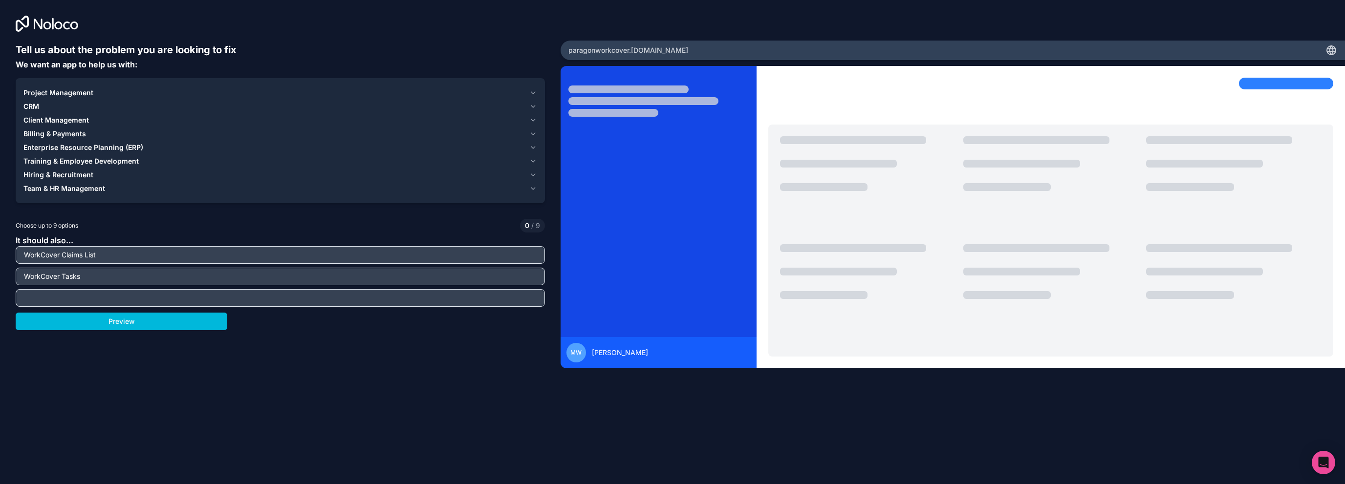
click at [531, 185] on icon "button" at bounding box center [533, 189] width 8 height 8
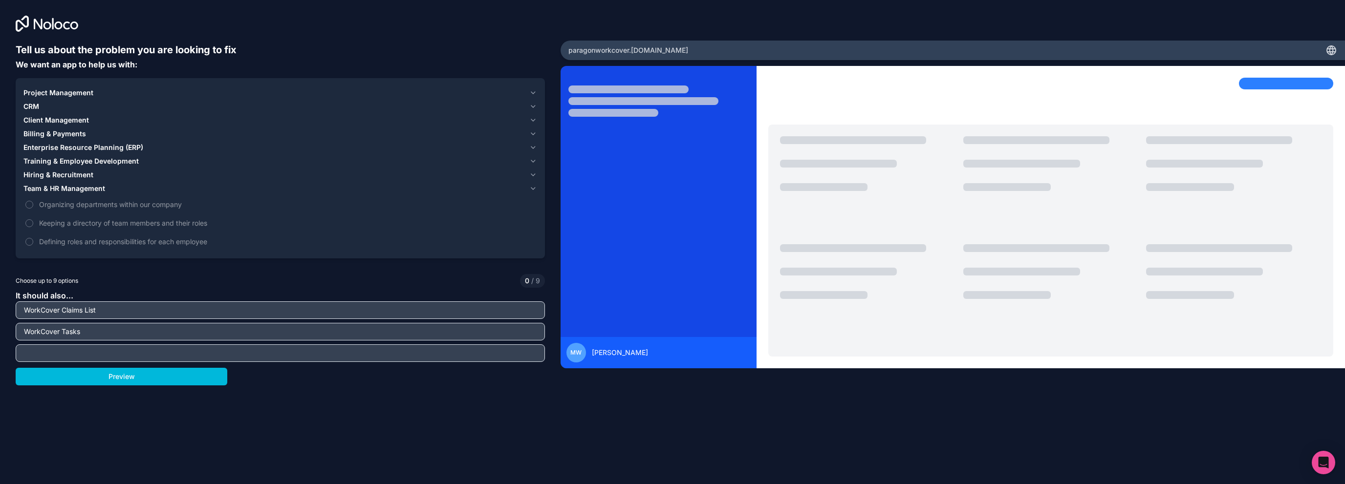
click at [531, 185] on icon "button" at bounding box center [533, 189] width 8 height 8
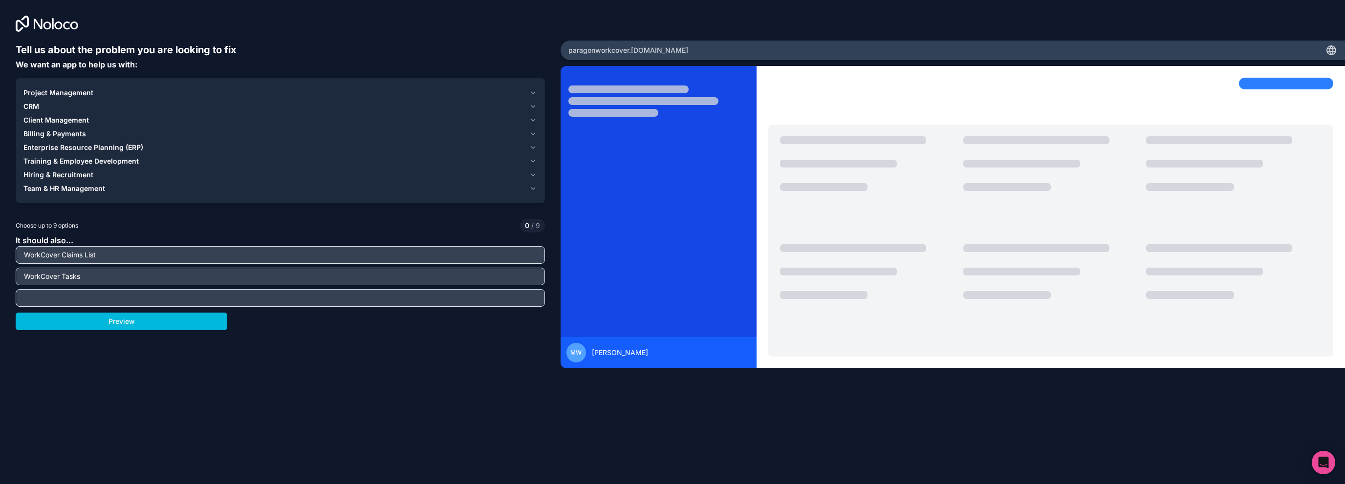
click at [534, 173] on icon "button" at bounding box center [533, 175] width 8 height 8
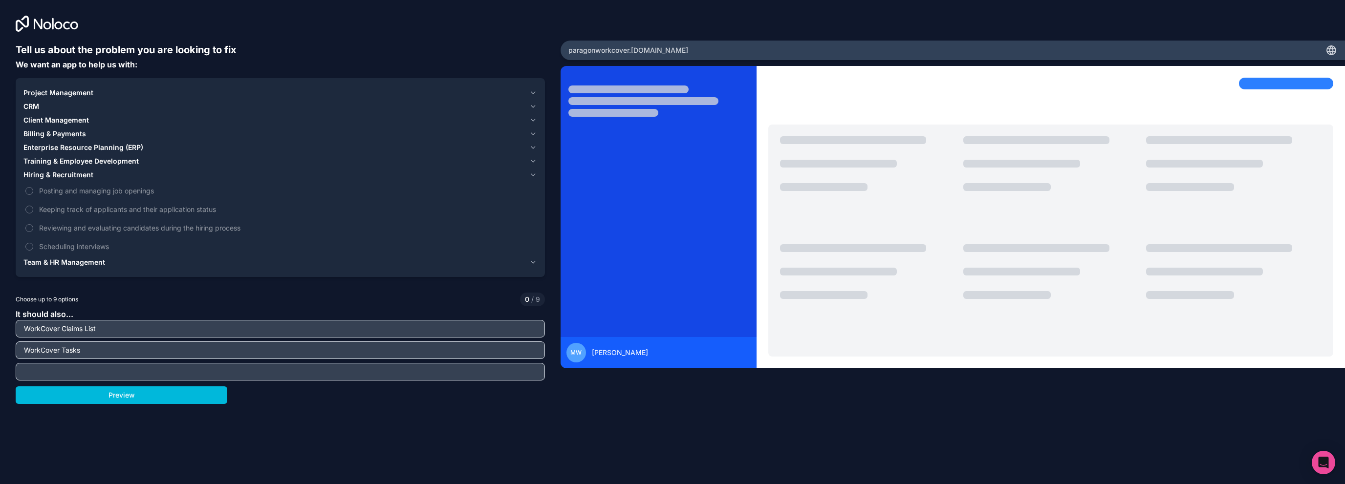
click at [534, 173] on icon "button" at bounding box center [533, 175] width 8 height 8
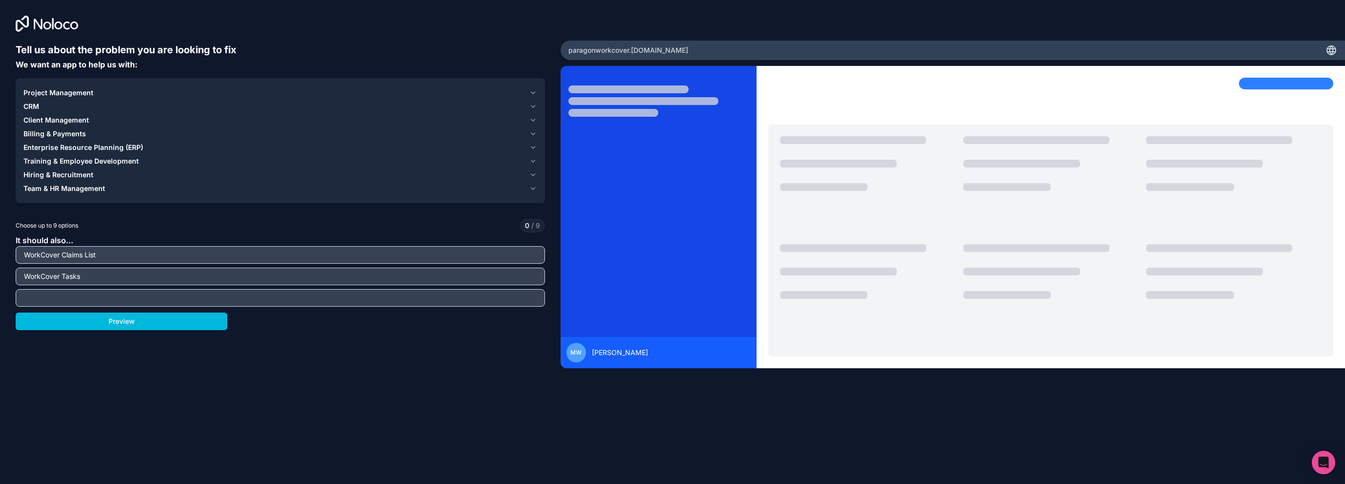
click at [532, 161] on icon "button" at bounding box center [533, 161] width 4 height 2
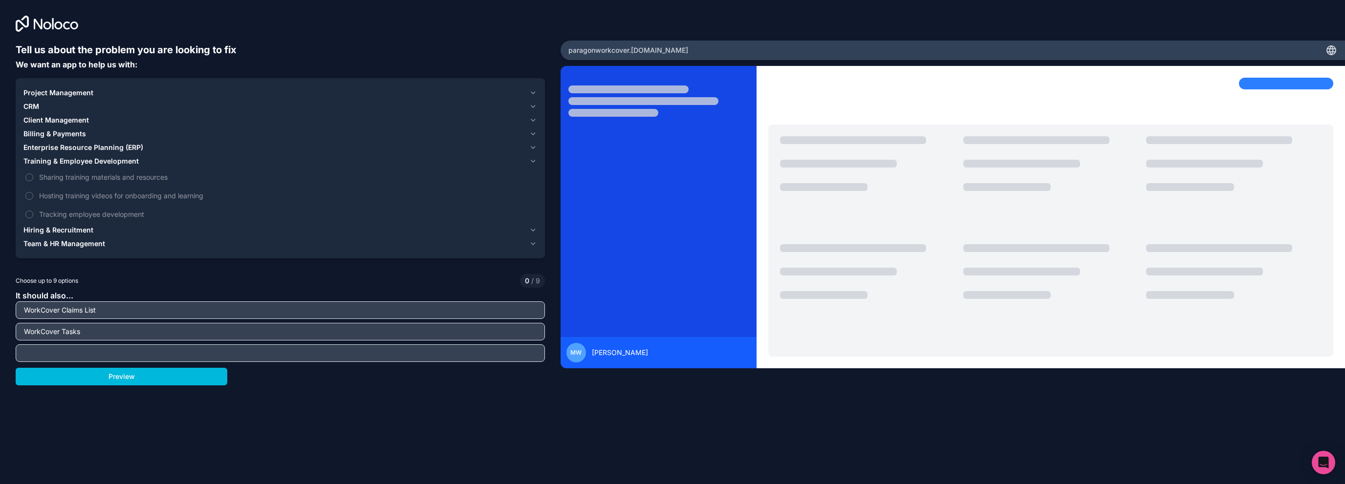
click at [532, 161] on icon "button" at bounding box center [533, 161] width 4 height 2
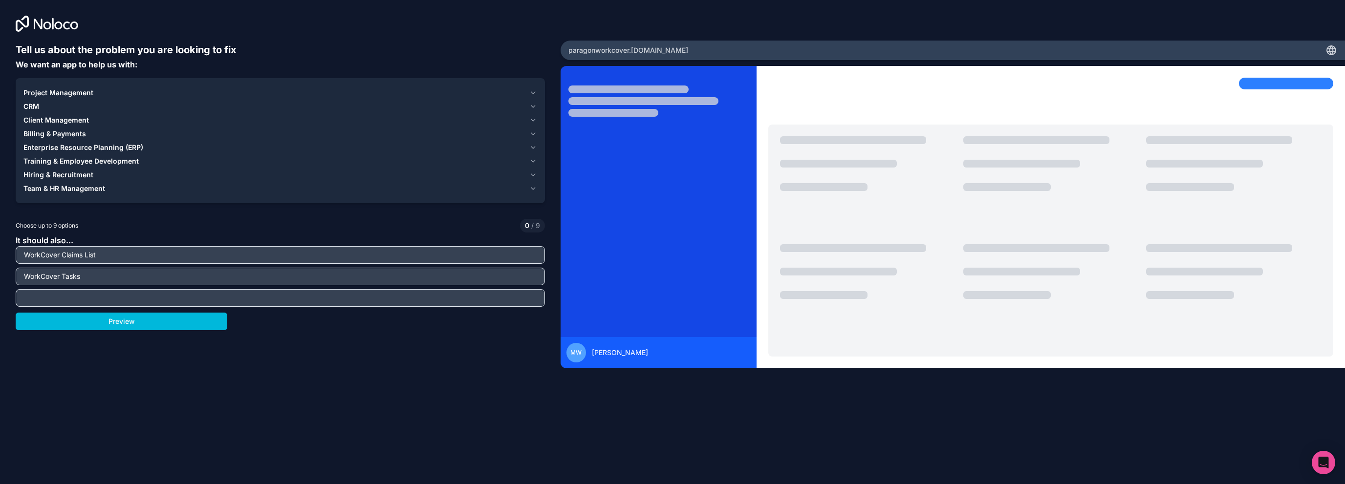
click at [537, 149] on div "Project Management CRM Client Management Billing & Payments Enterprise Resource…" at bounding box center [280, 140] width 529 height 125
click at [536, 148] on icon "button" at bounding box center [533, 148] width 8 height 8
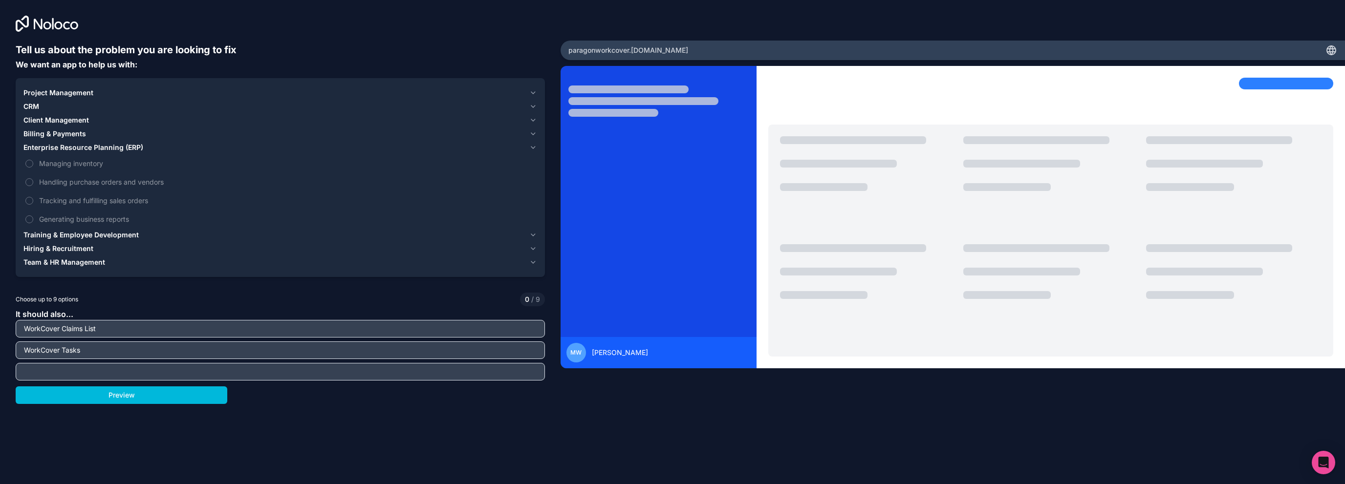
click at [536, 148] on icon "button" at bounding box center [533, 148] width 8 height 8
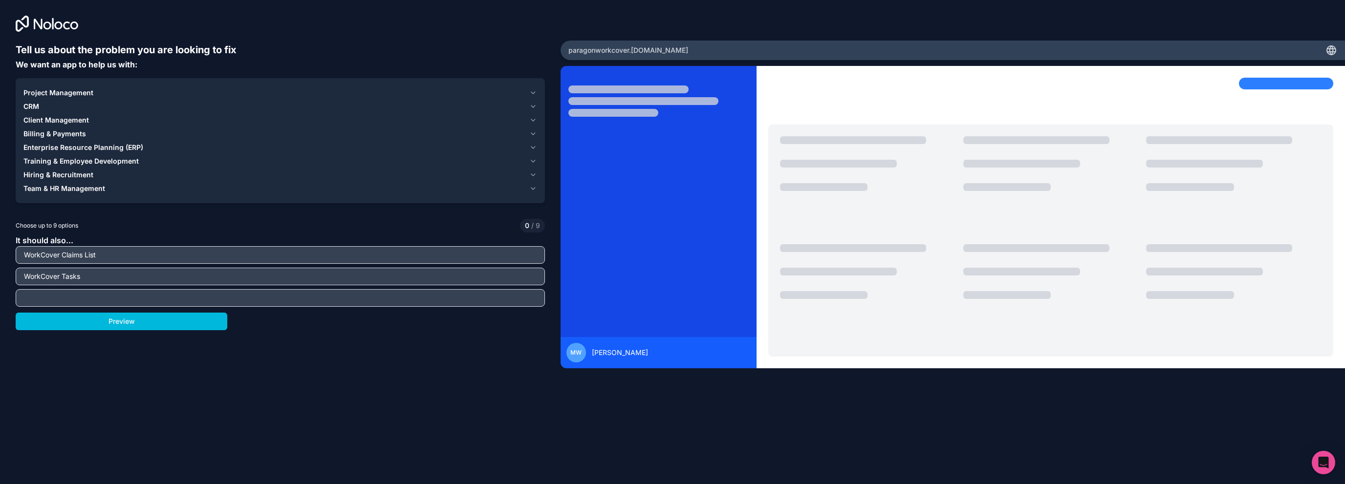
click at [527, 107] on button "CRM" at bounding box center [280, 107] width 514 height 14
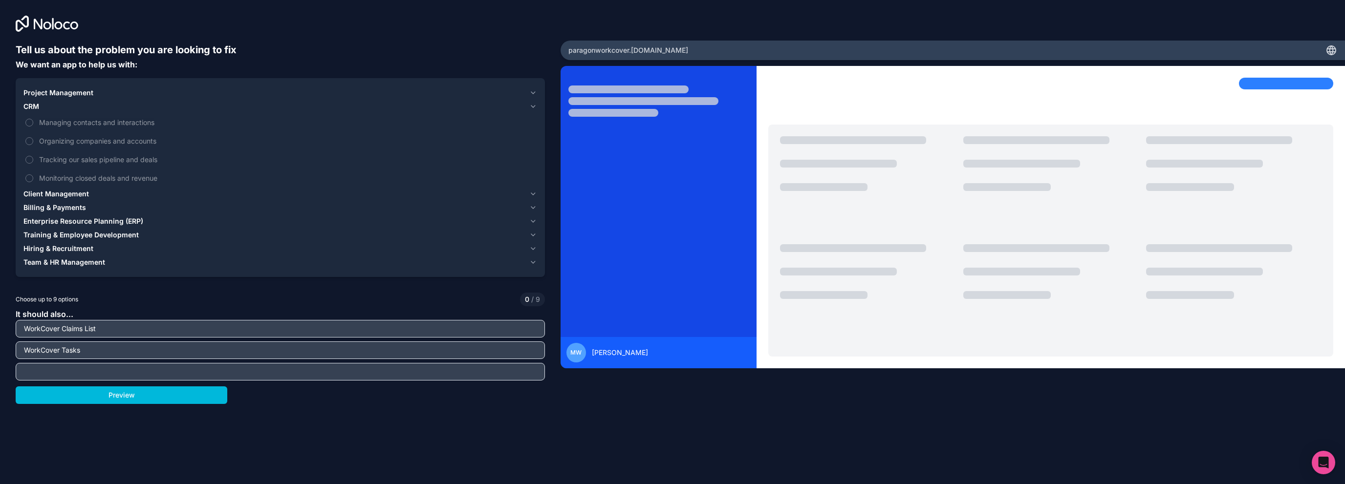
click at [123, 121] on span "Managing contacts and interactions" at bounding box center [287, 122] width 496 height 10
click at [33, 121] on button "Managing contacts and interactions" at bounding box center [29, 123] width 8 height 8
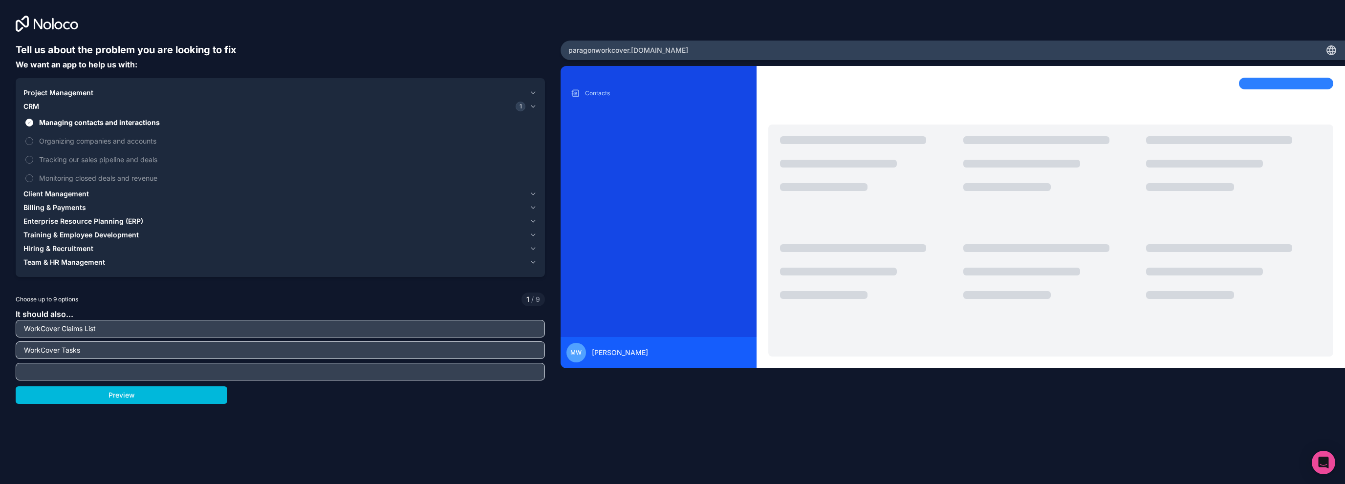
click at [536, 92] on icon "button" at bounding box center [533, 93] width 8 height 8
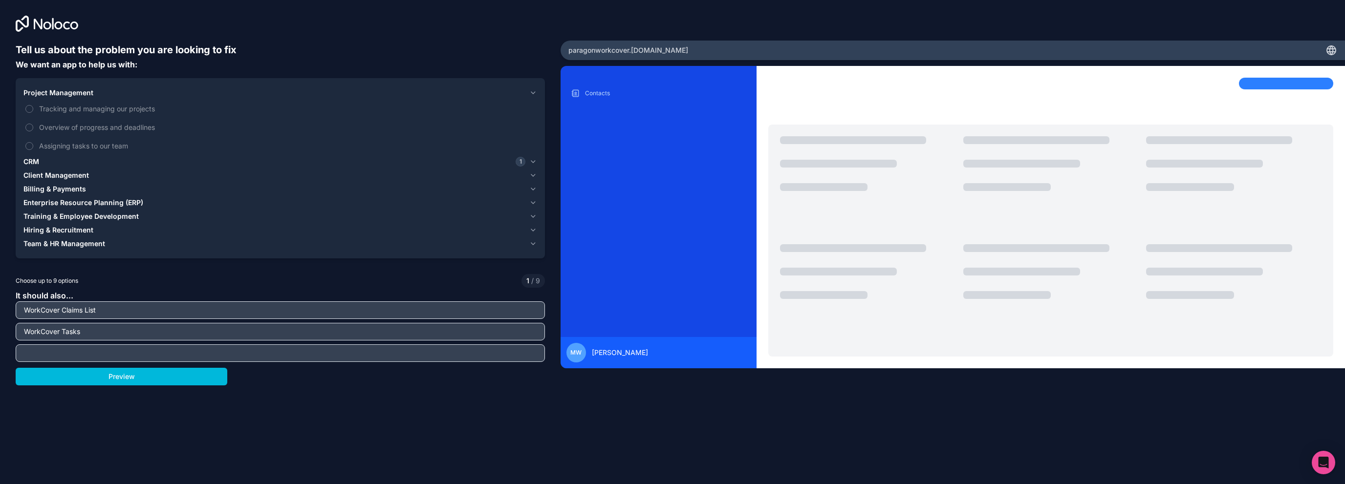
click at [529, 172] on icon "button" at bounding box center [533, 176] width 8 height 8
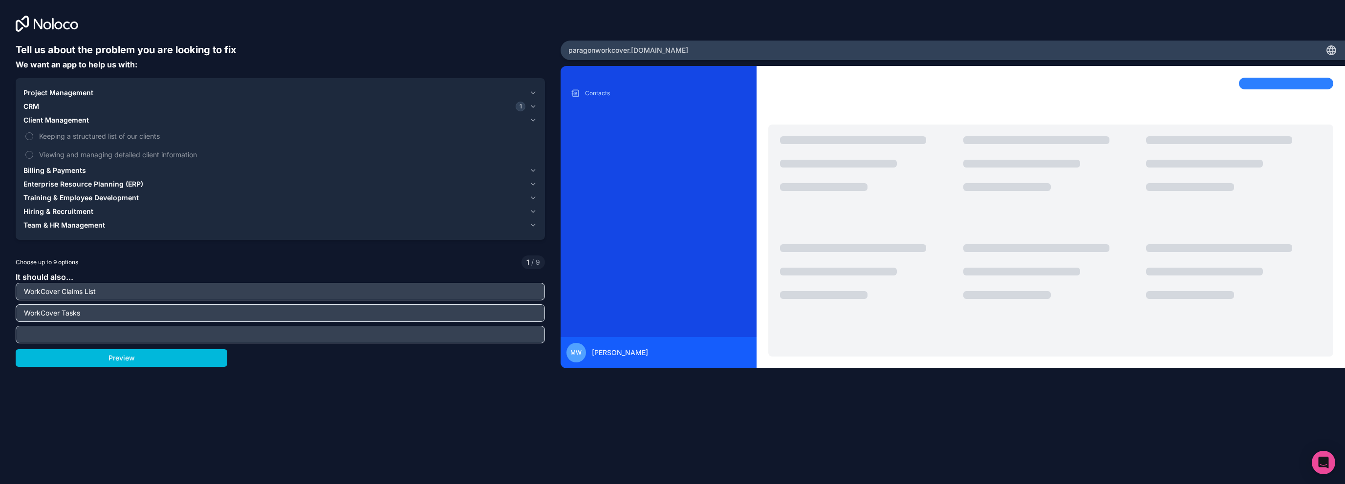
click at [115, 138] on span "Keeping a structured list of our clients" at bounding box center [287, 136] width 496 height 10
click at [33, 138] on button "Keeping a structured list of our clients" at bounding box center [29, 136] width 8 height 8
click at [154, 359] on button "Preview" at bounding box center [122, 358] width 212 height 18
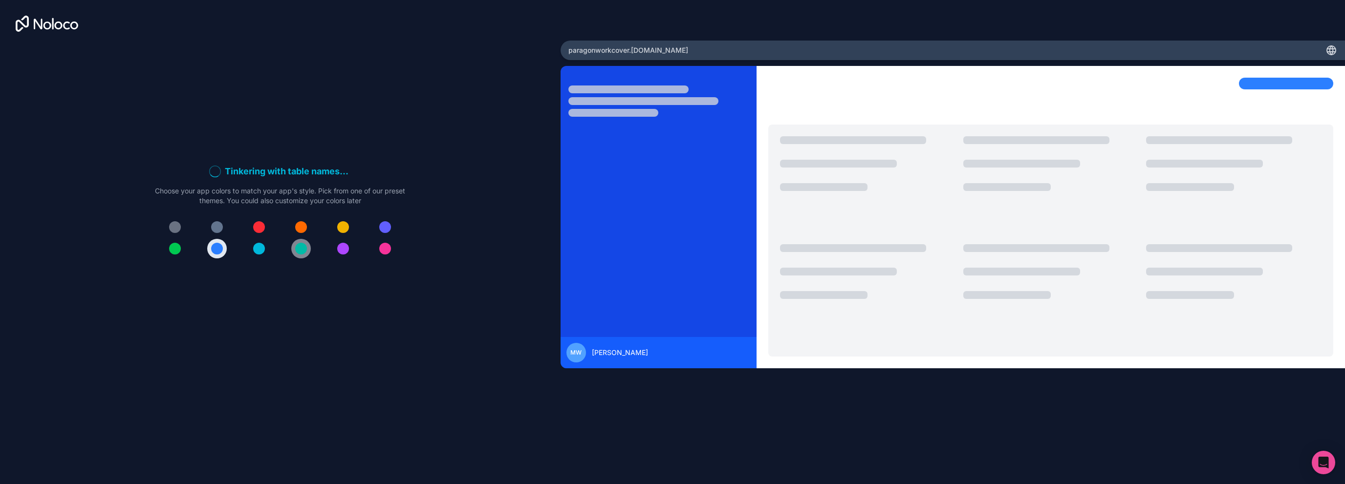
click at [303, 254] on div at bounding box center [301, 249] width 12 height 12
